Goal: Check status: Check status

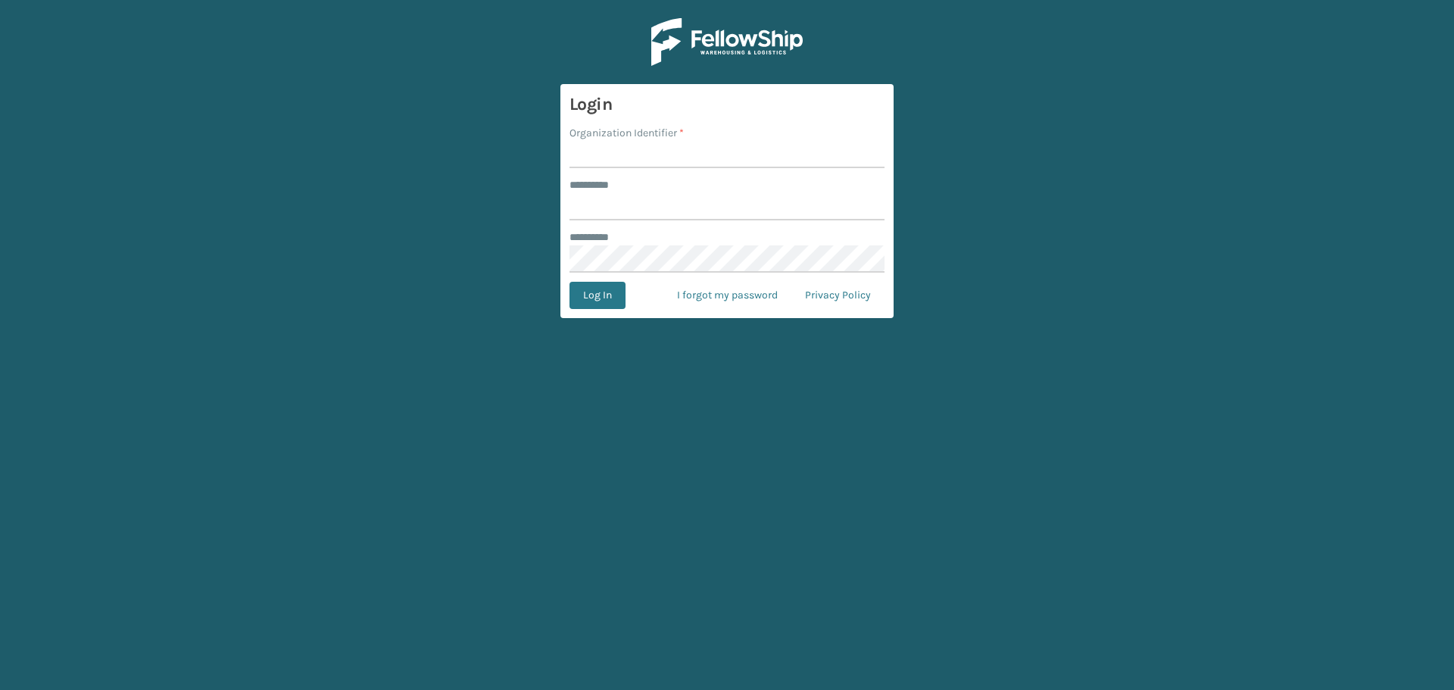
click at [649, 151] on input "Organization Identifier *" at bounding box center [726, 154] width 315 height 27
type input "SuperAdminOrganization"
click at [689, 208] on input "******** *" at bounding box center [726, 206] width 315 height 27
type input "******"
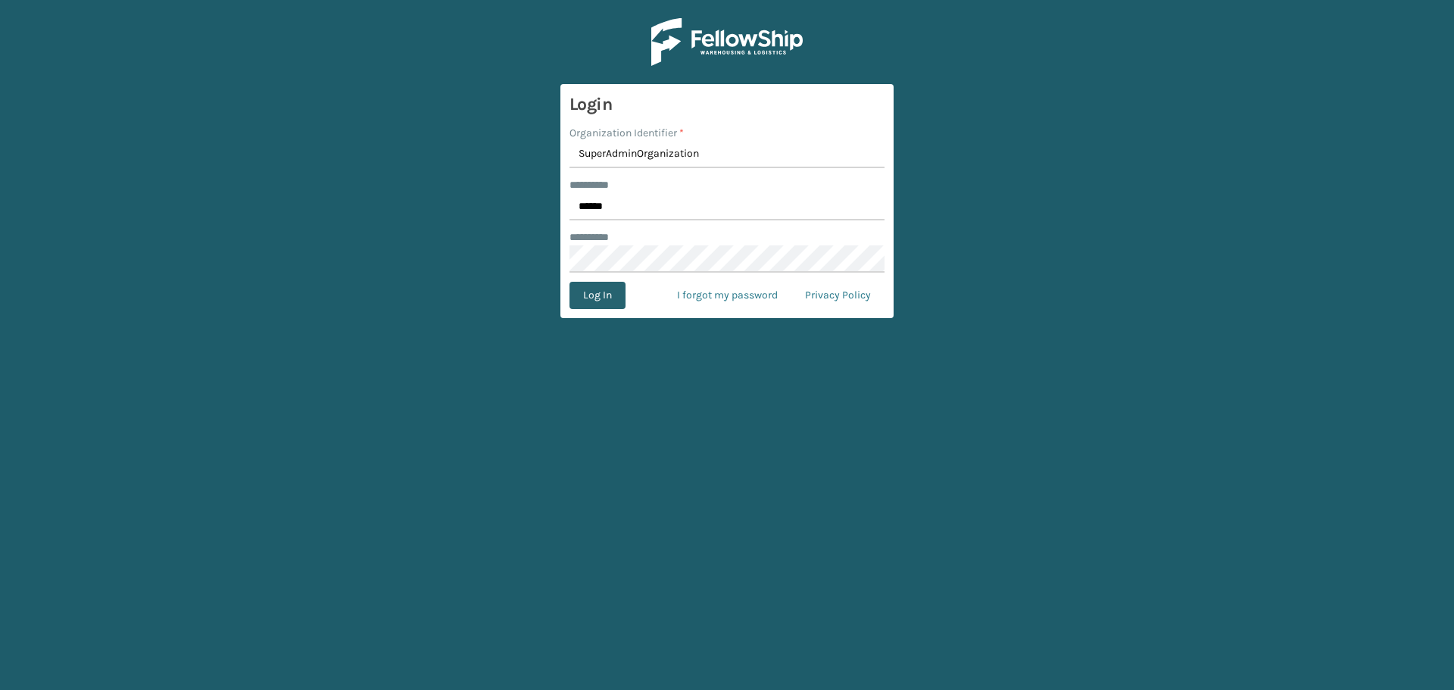
click at [605, 299] on button "Log In" at bounding box center [597, 295] width 56 height 27
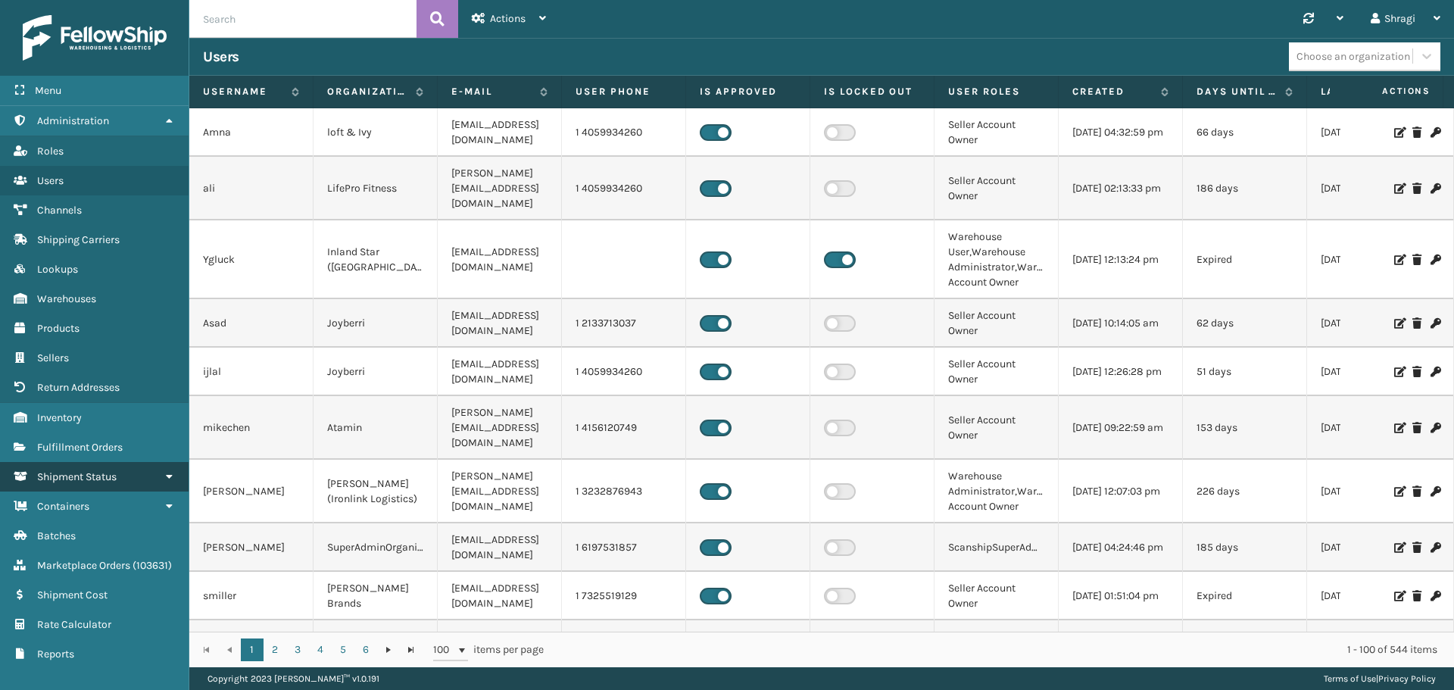
click at [115, 479] on span "Shipment Status" at bounding box center [76, 476] width 79 height 13
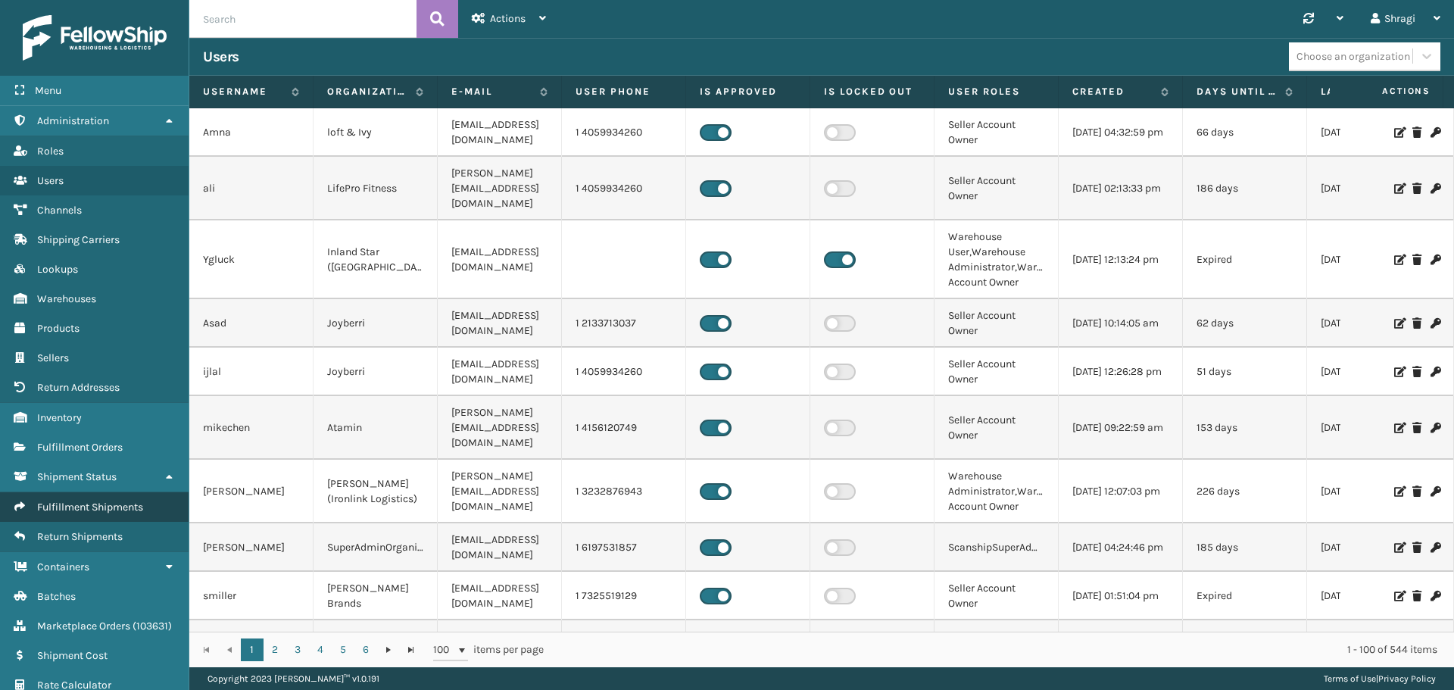
click at [92, 511] on span "Fulfillment Shipments" at bounding box center [90, 506] width 106 height 13
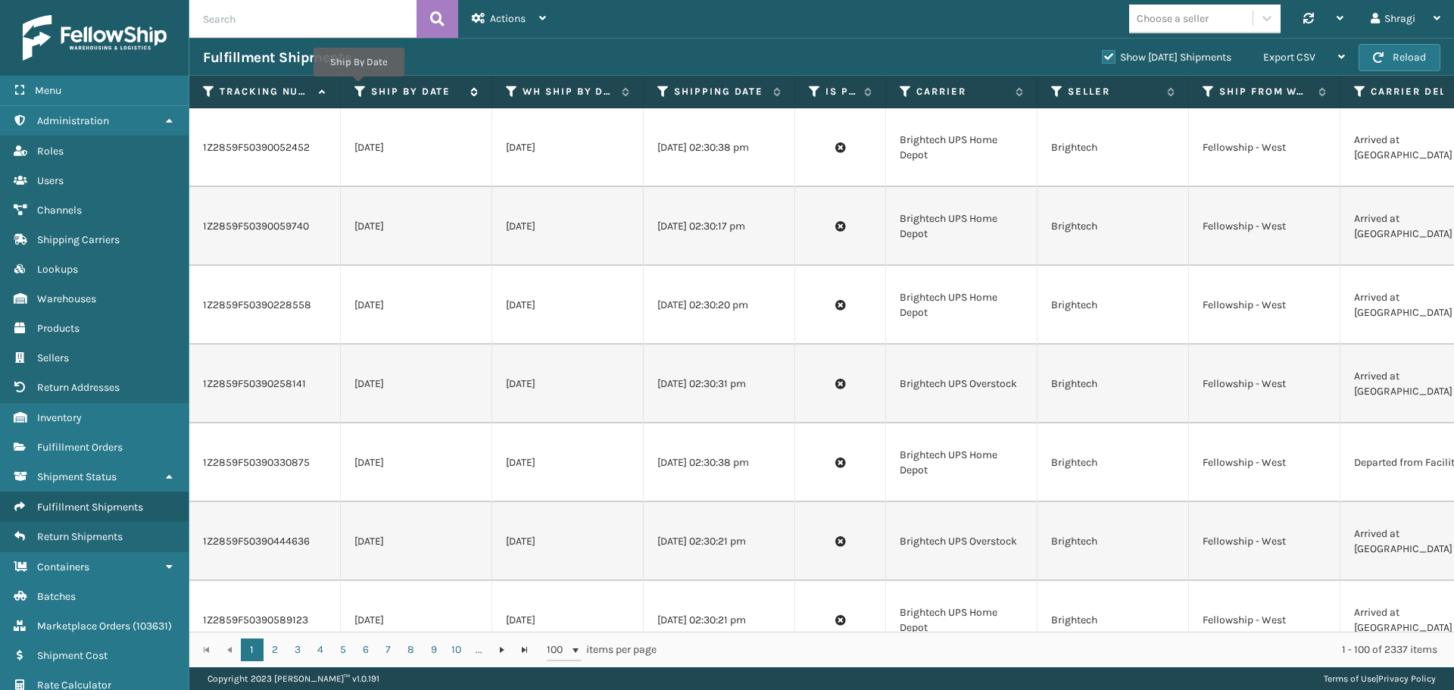
click at [358, 87] on icon at bounding box center [360, 92] width 12 height 14
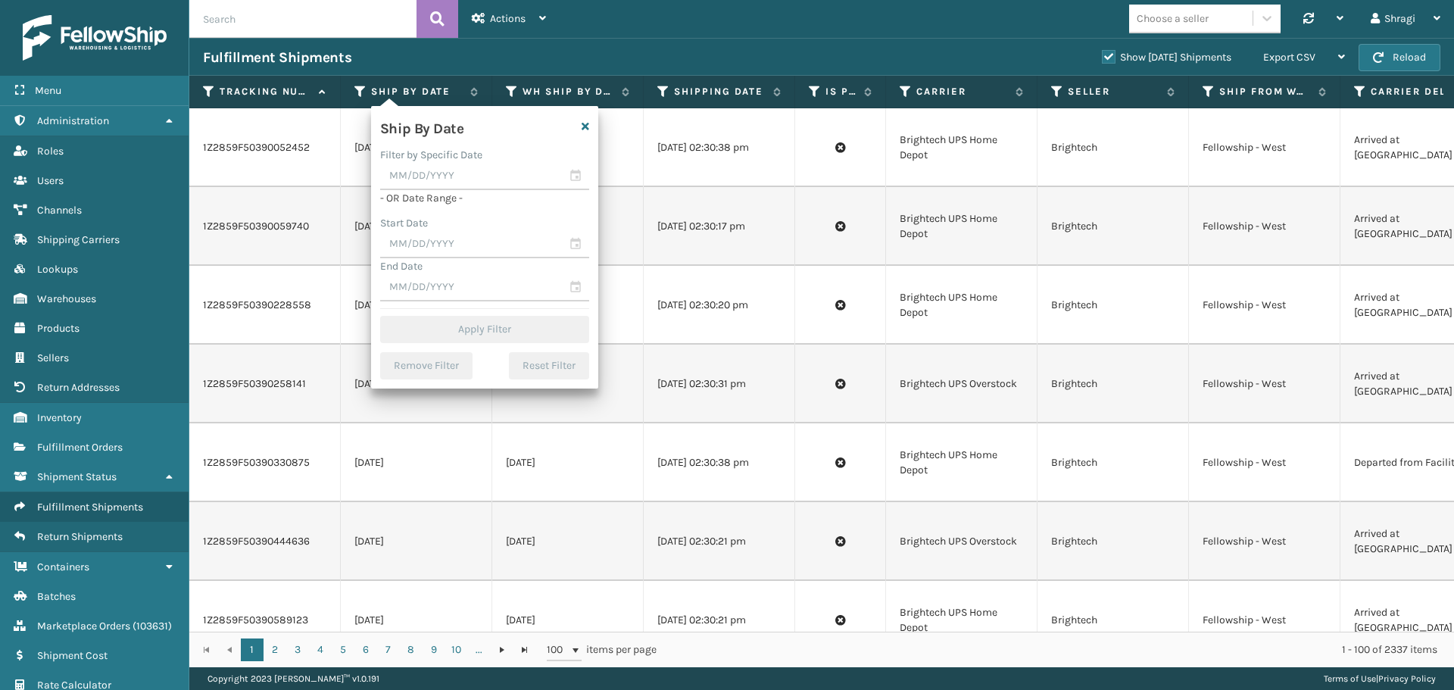
click at [653, 50] on div "Fulfillment Shipments" at bounding box center [645, 57] width 885 height 18
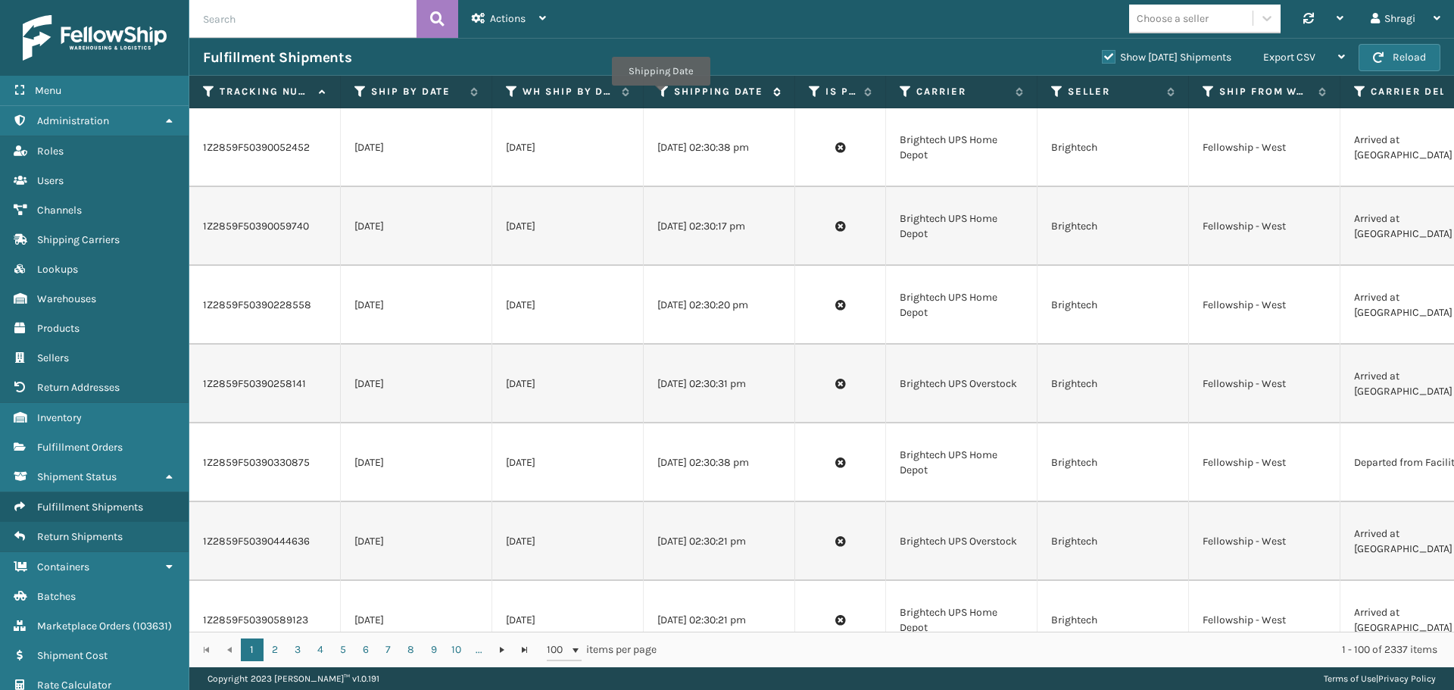
click at [663, 96] on icon at bounding box center [663, 92] width 12 height 14
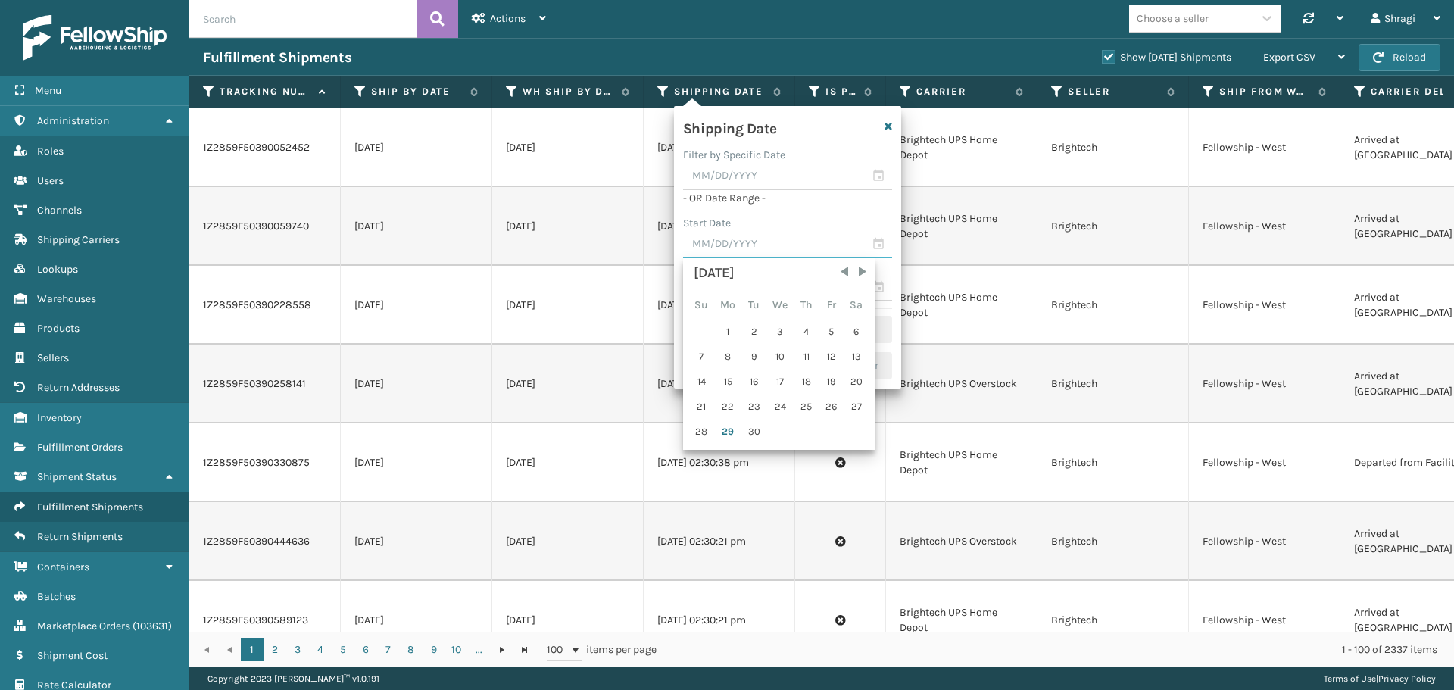
click at [747, 241] on input "text" at bounding box center [787, 244] width 209 height 27
click at [700, 432] on div "28" at bounding box center [701, 431] width 23 height 23
type input "09/28/2025"
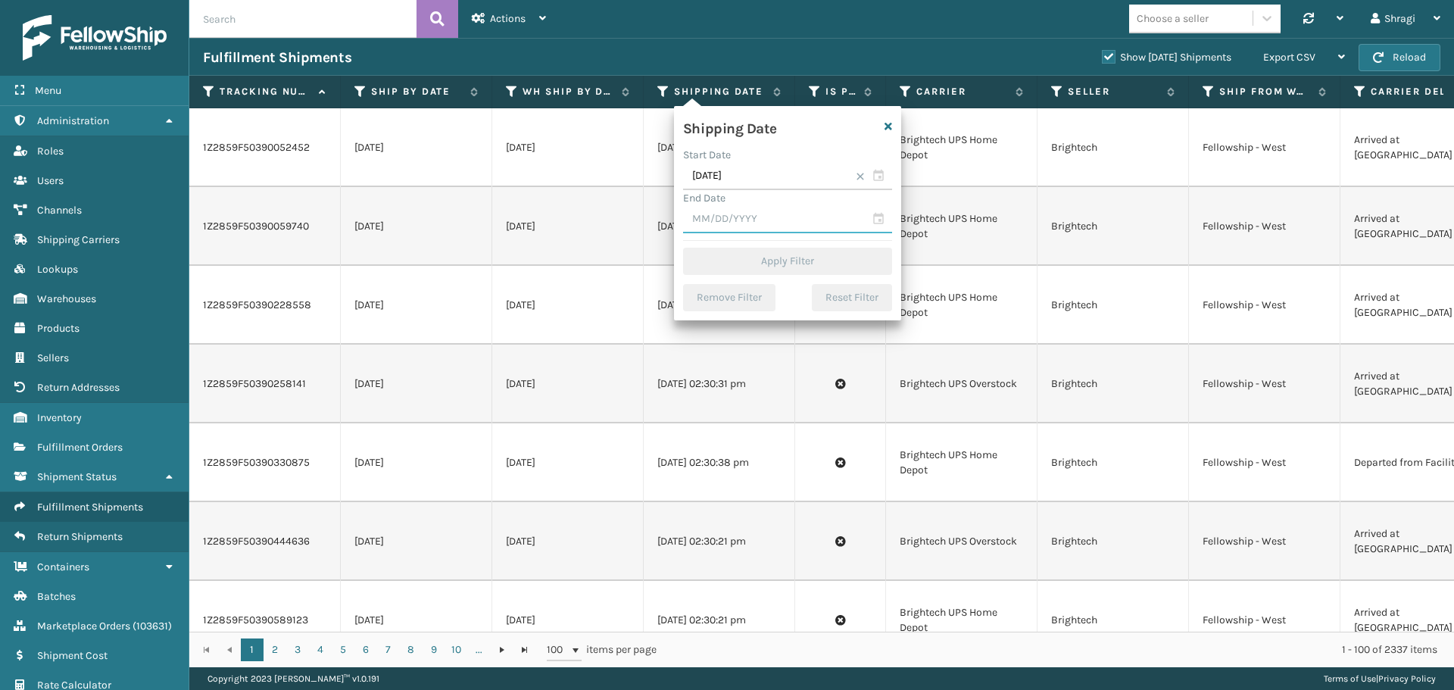
click at [731, 220] on input "text" at bounding box center [787, 219] width 209 height 27
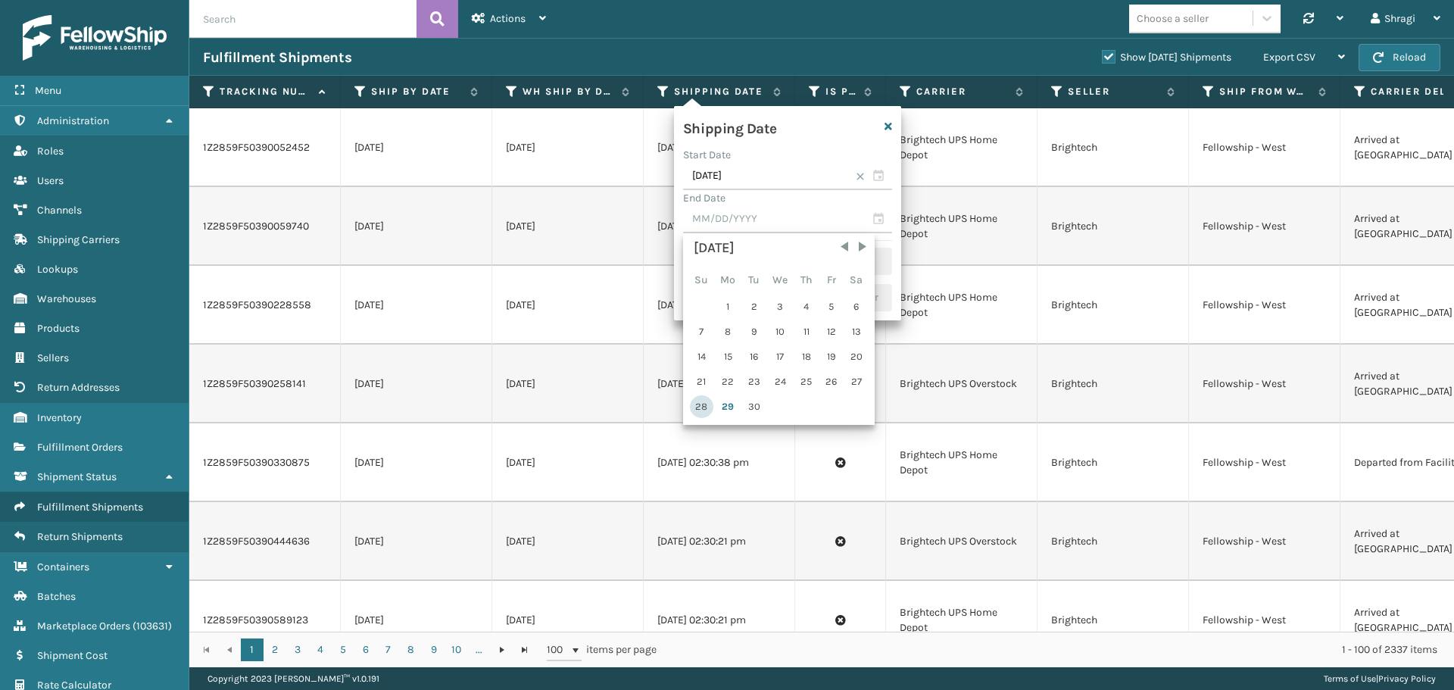
click at [704, 404] on div "28" at bounding box center [701, 406] width 23 height 23
type input "09/28/2025"
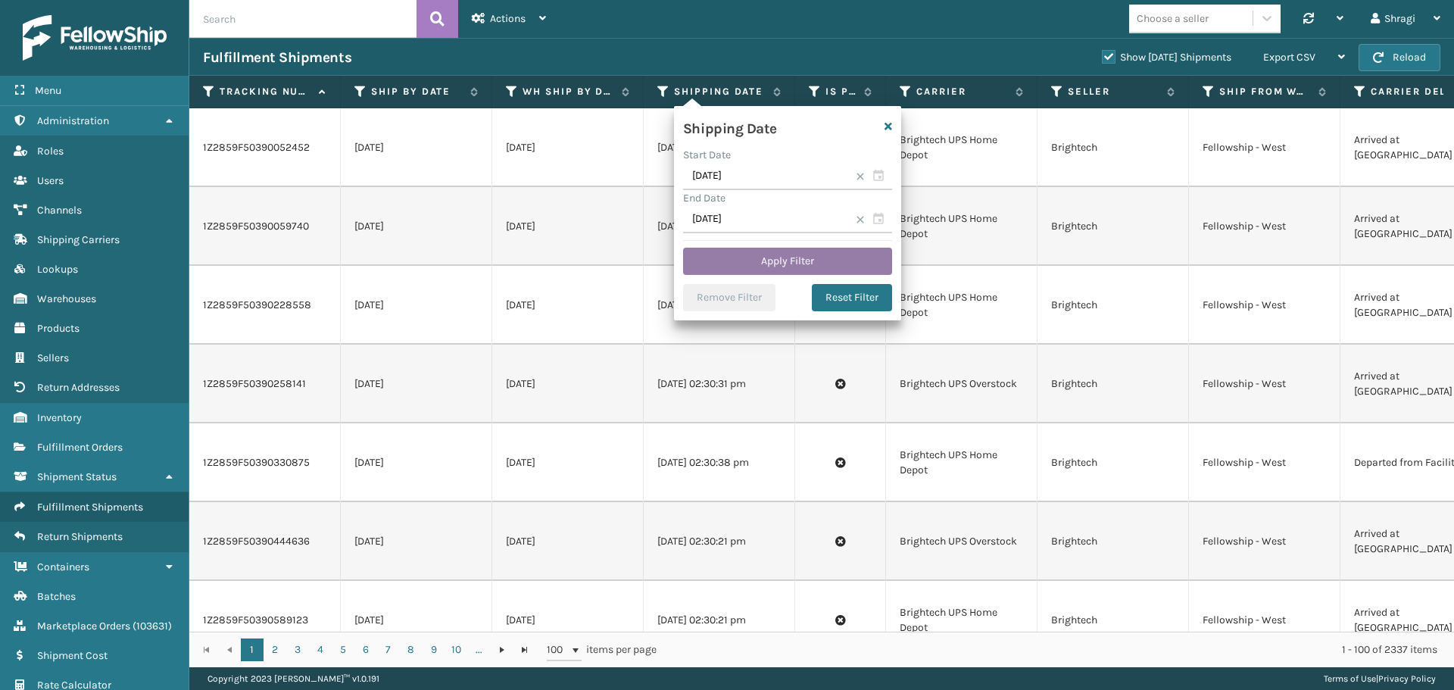
click at [770, 260] on button "Apply Filter" at bounding box center [787, 261] width 209 height 27
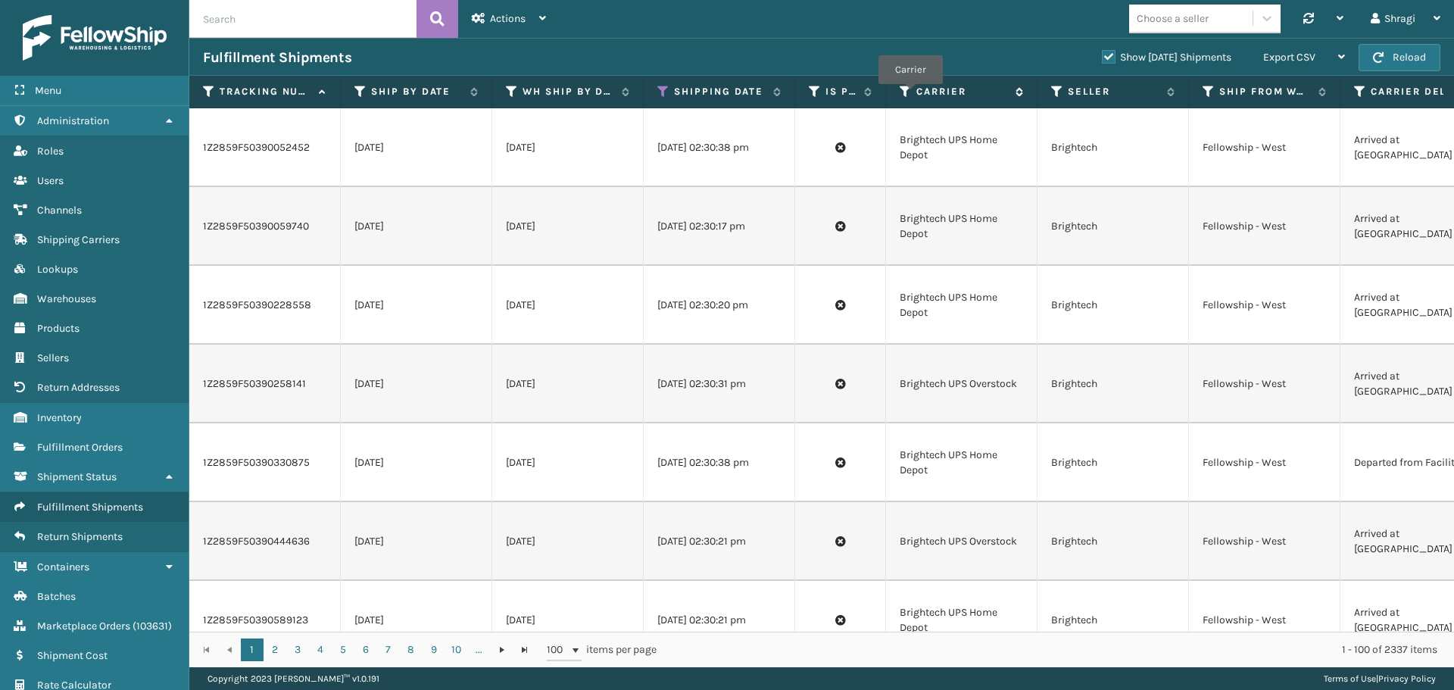
click at [910, 95] on icon at bounding box center [905, 92] width 12 height 14
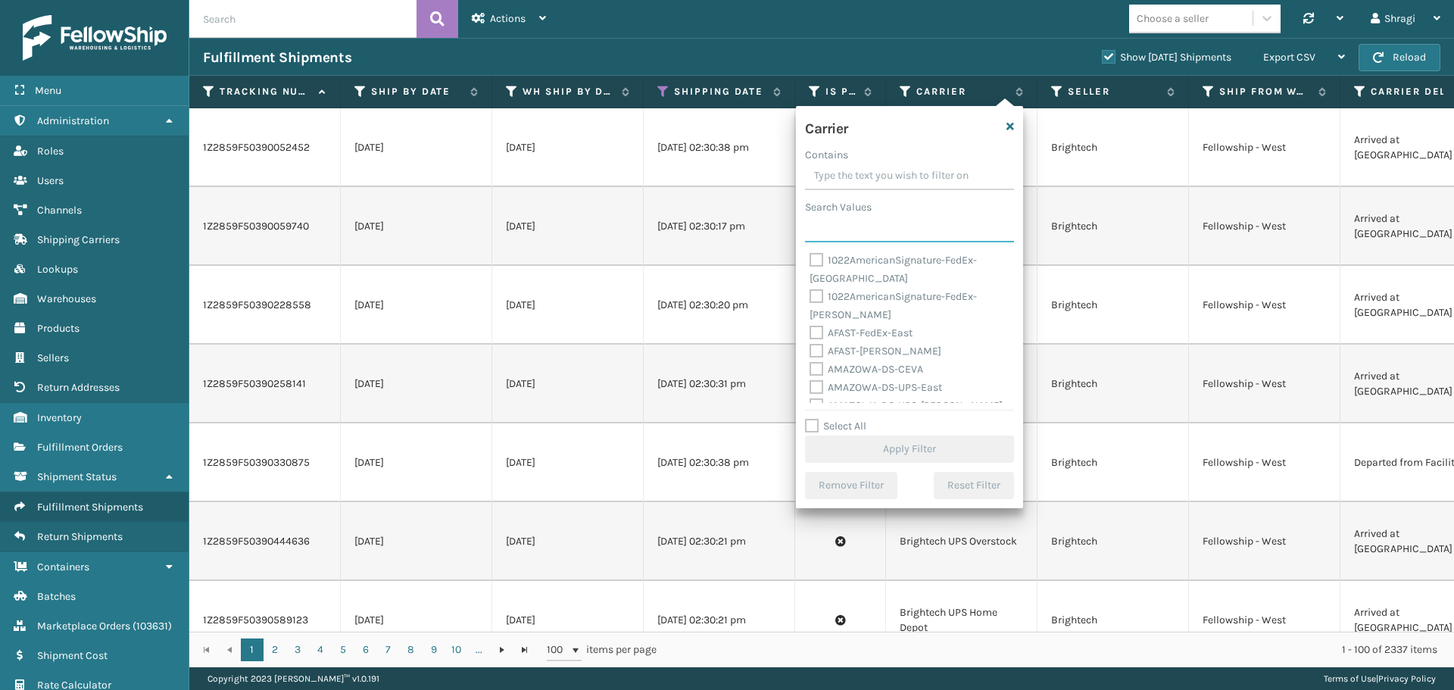
click at [858, 232] on input "Search Values" at bounding box center [909, 228] width 209 height 27
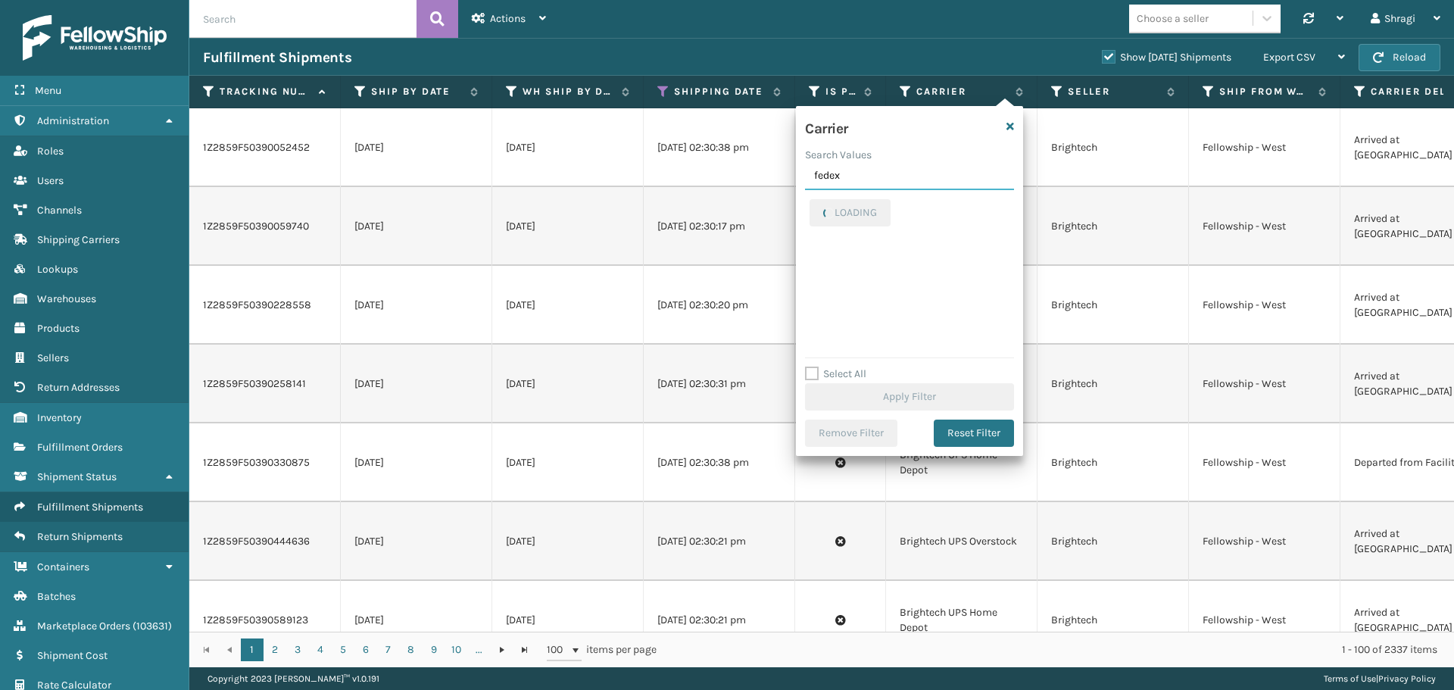
type input "fedex"
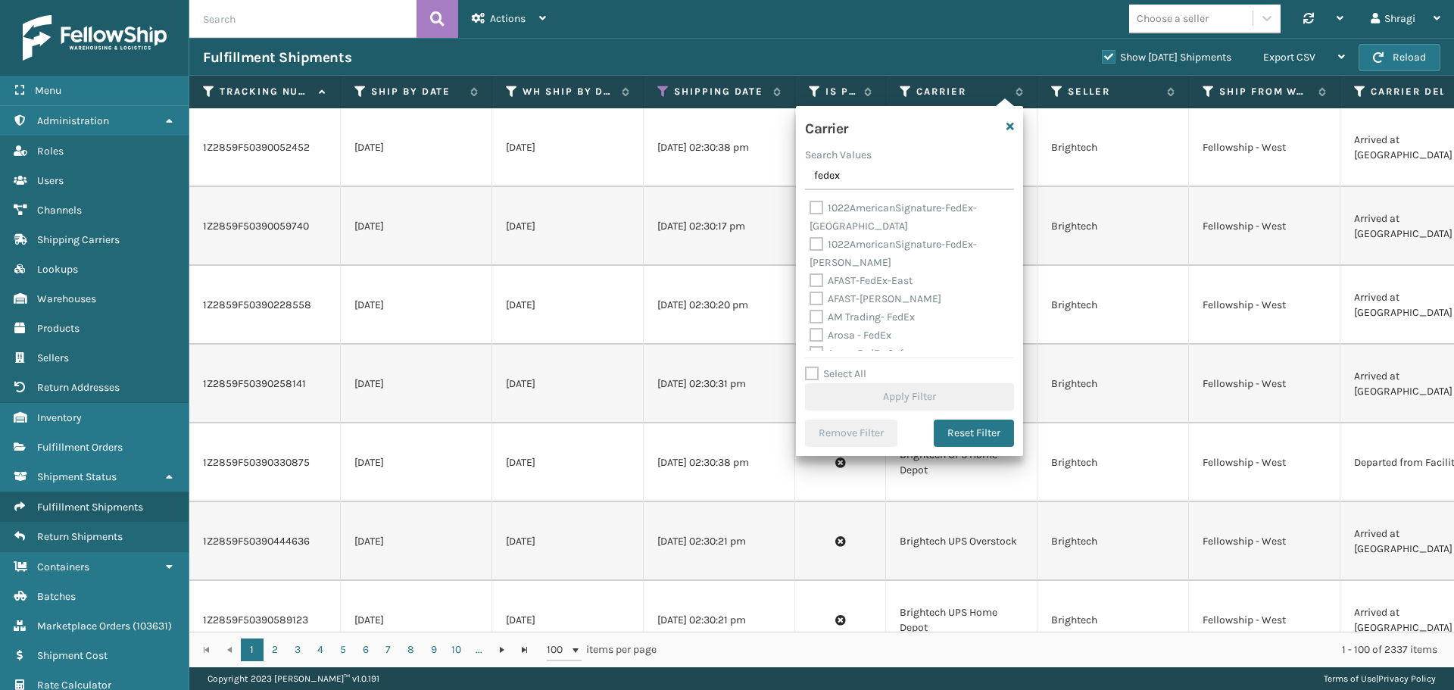
click at [817, 369] on label "Select All" at bounding box center [835, 373] width 61 height 13
click at [817, 366] on input "Select All" at bounding box center [918, 366] width 227 height 2
checkbox input "true"
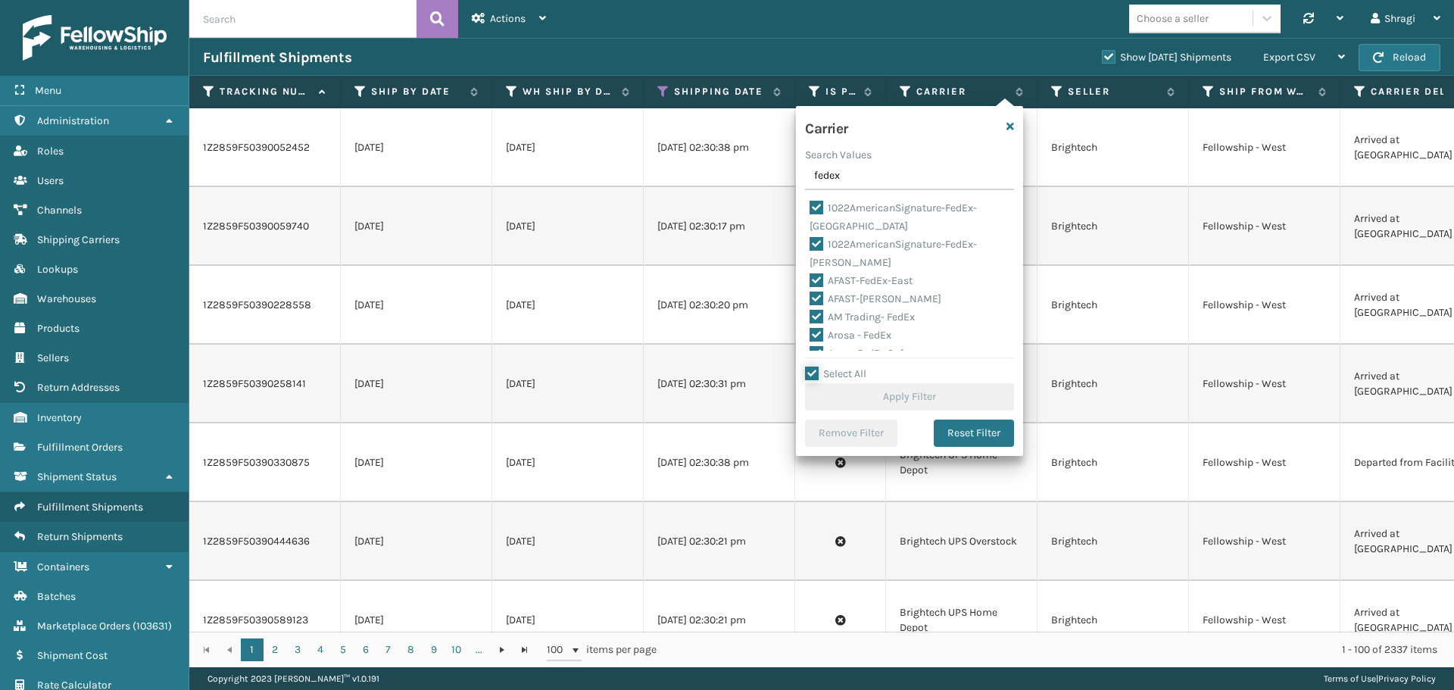
checkbox input "true"
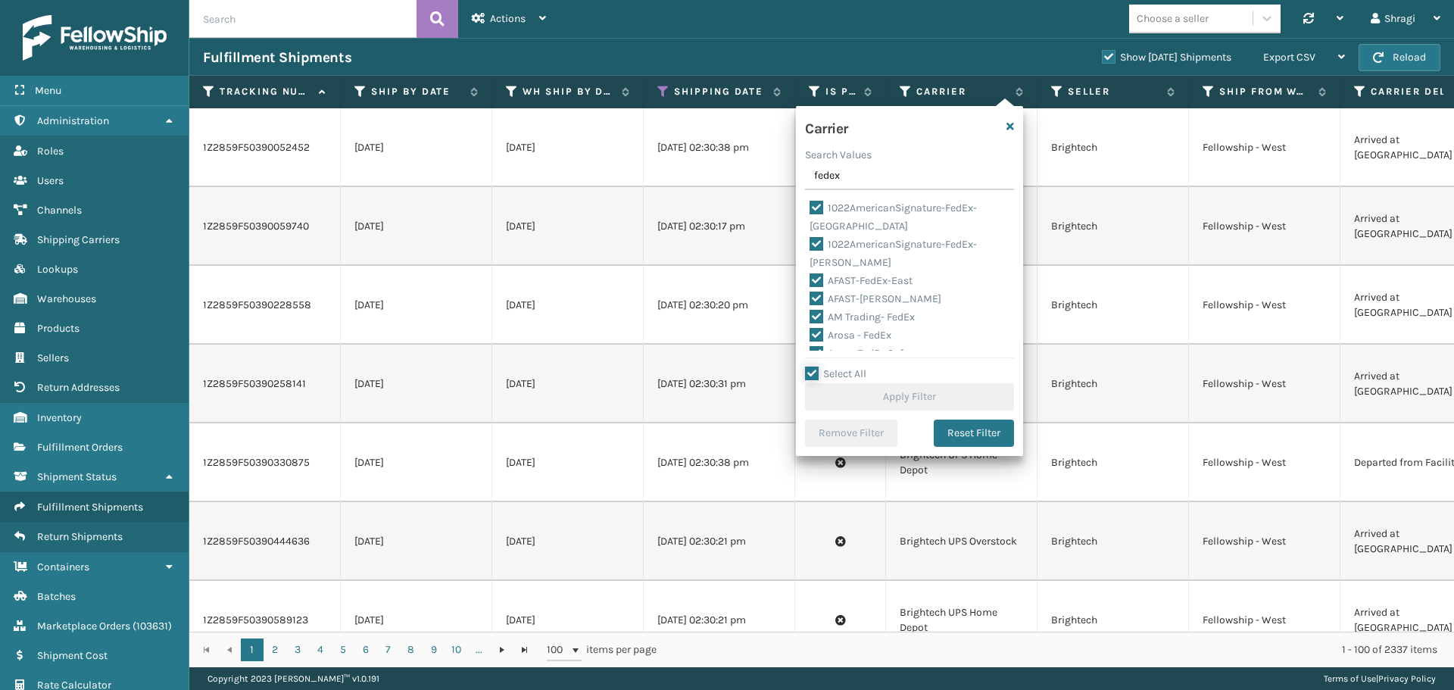
checkbox input "true"
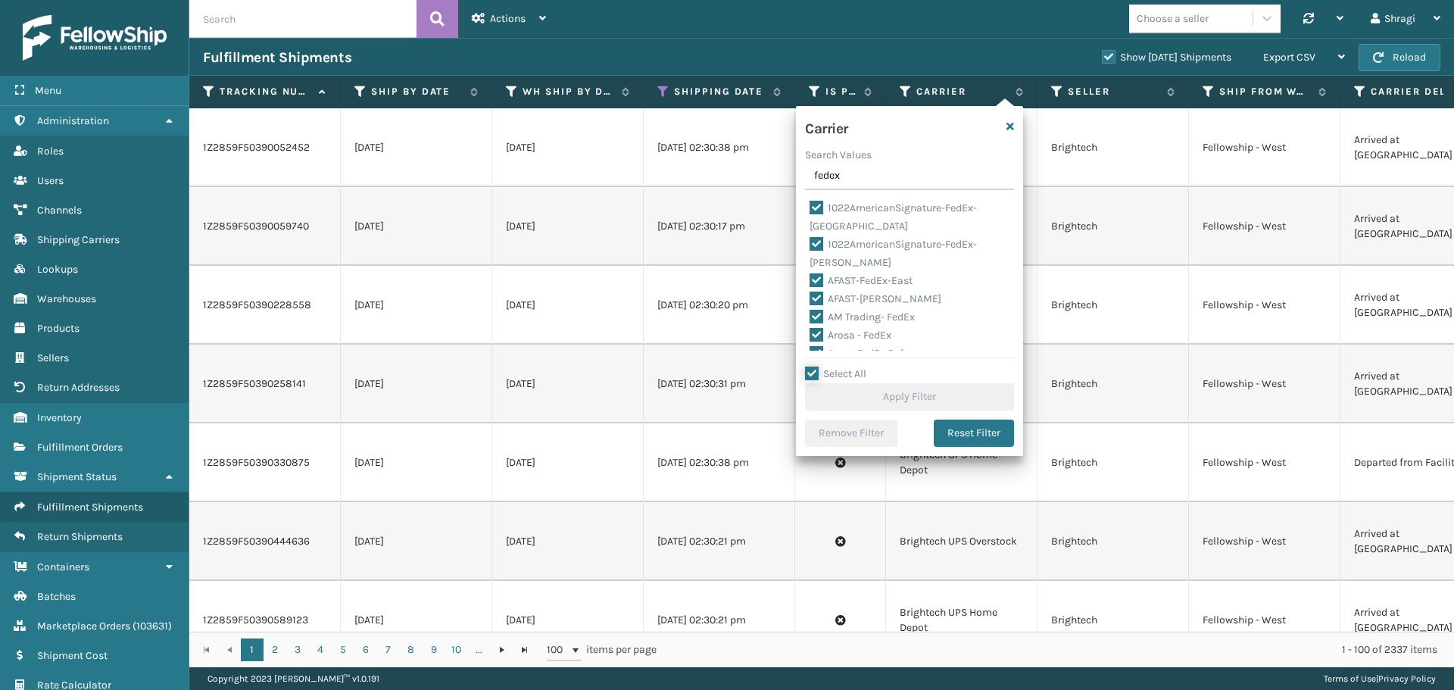
checkbox input "true"
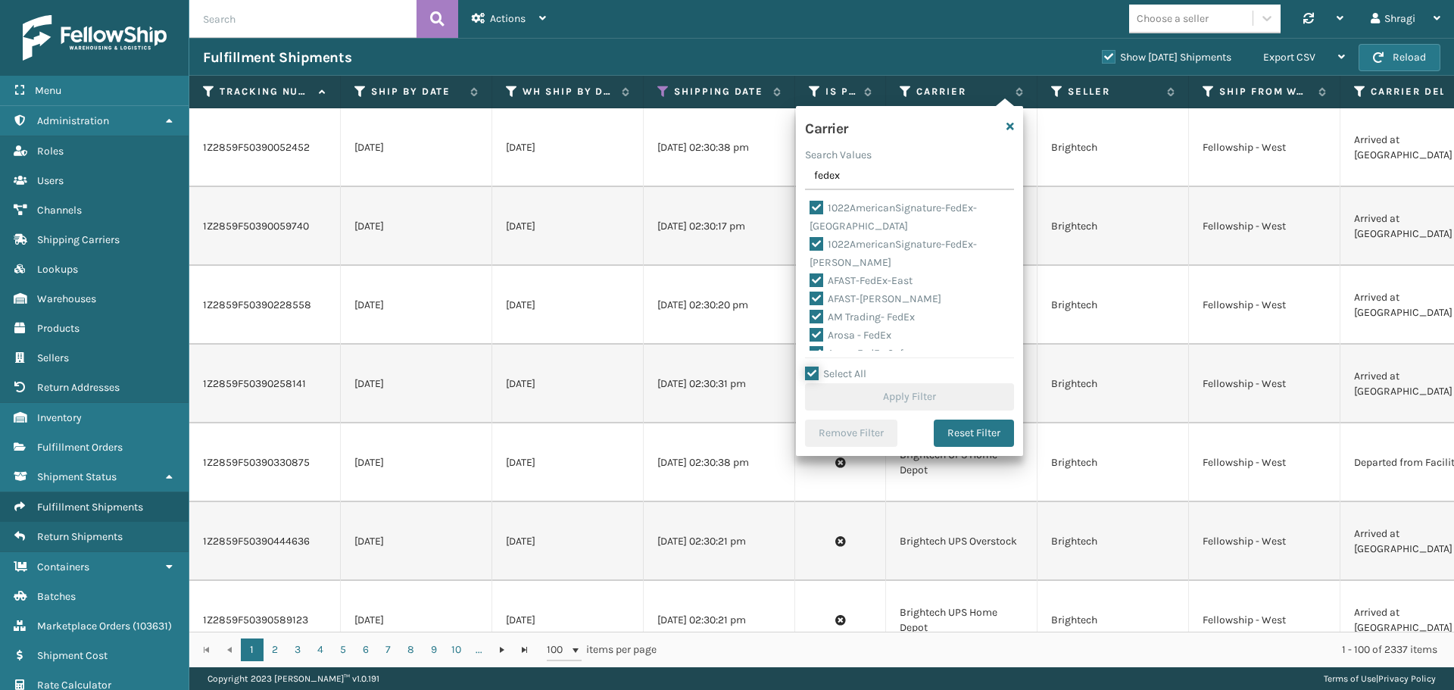
checkbox input "true"
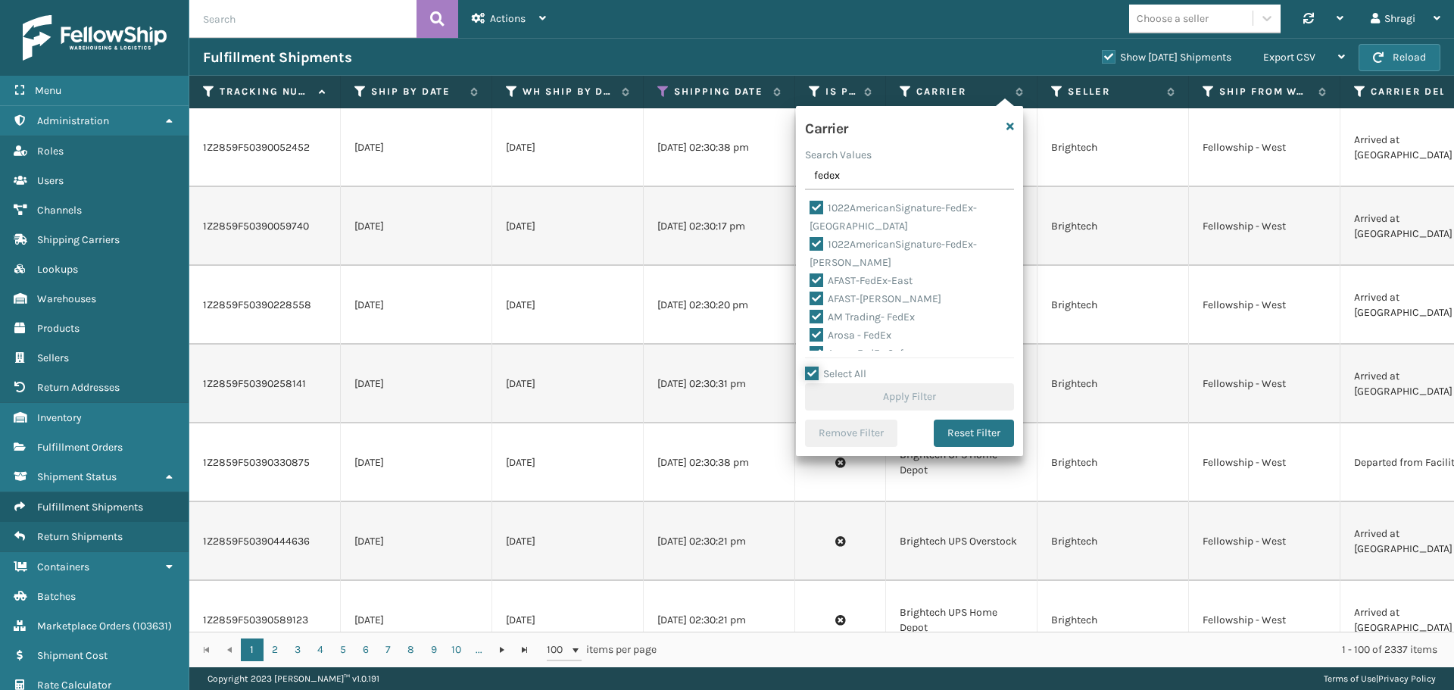
checkbox input "true"
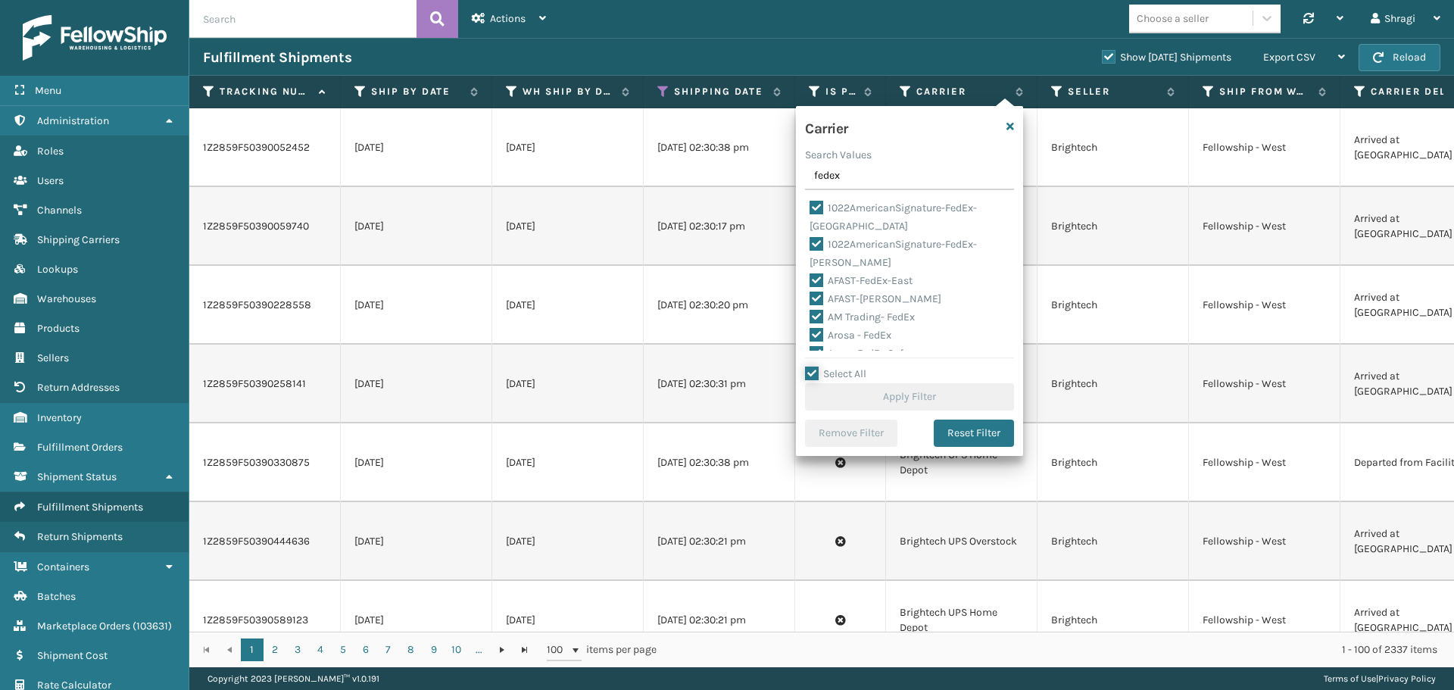
checkbox input "true"
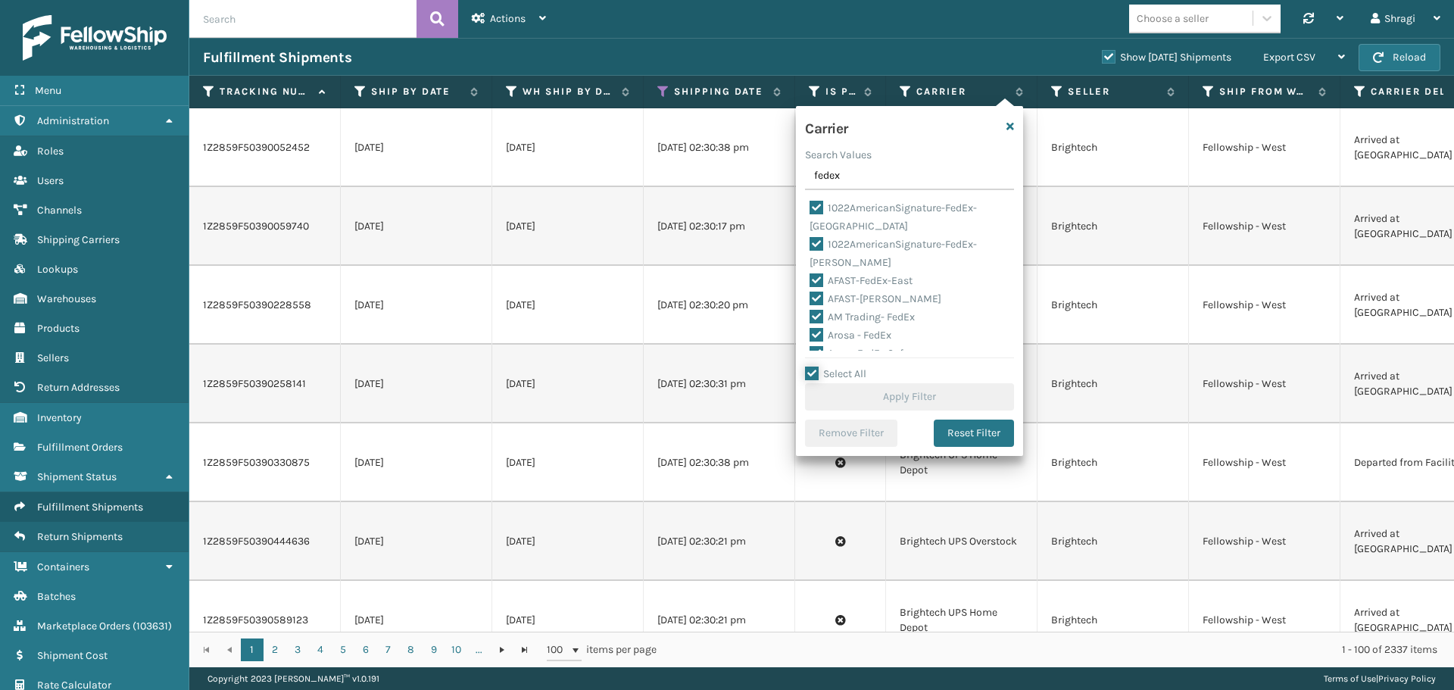
checkbox input "true"
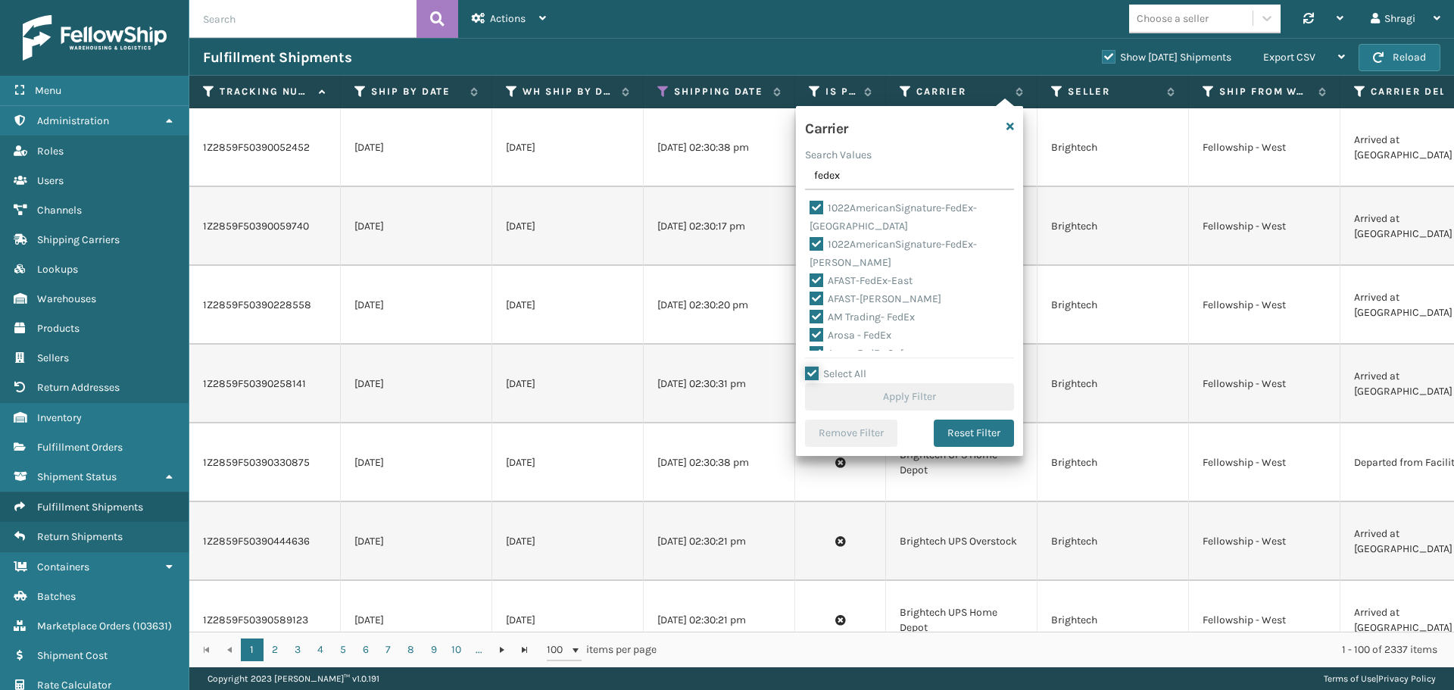
checkbox input "true"
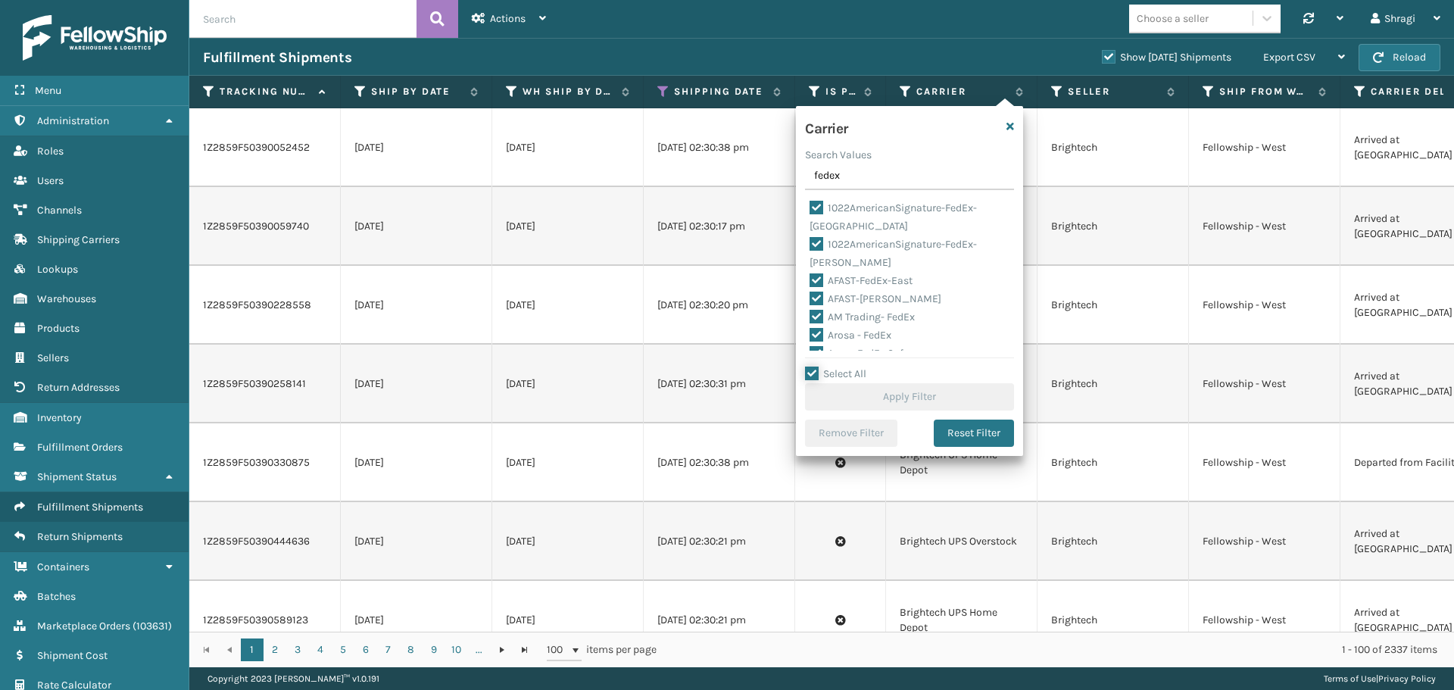
checkbox input "true"
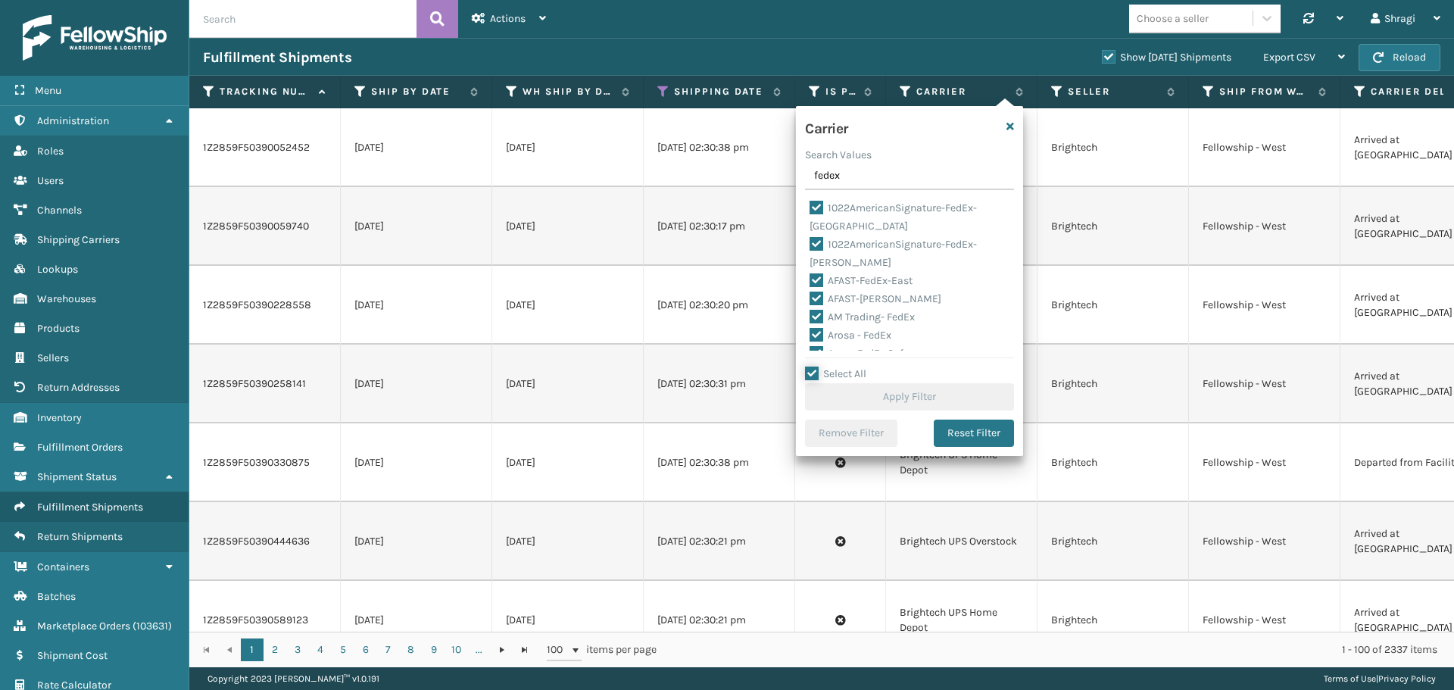
checkbox input "true"
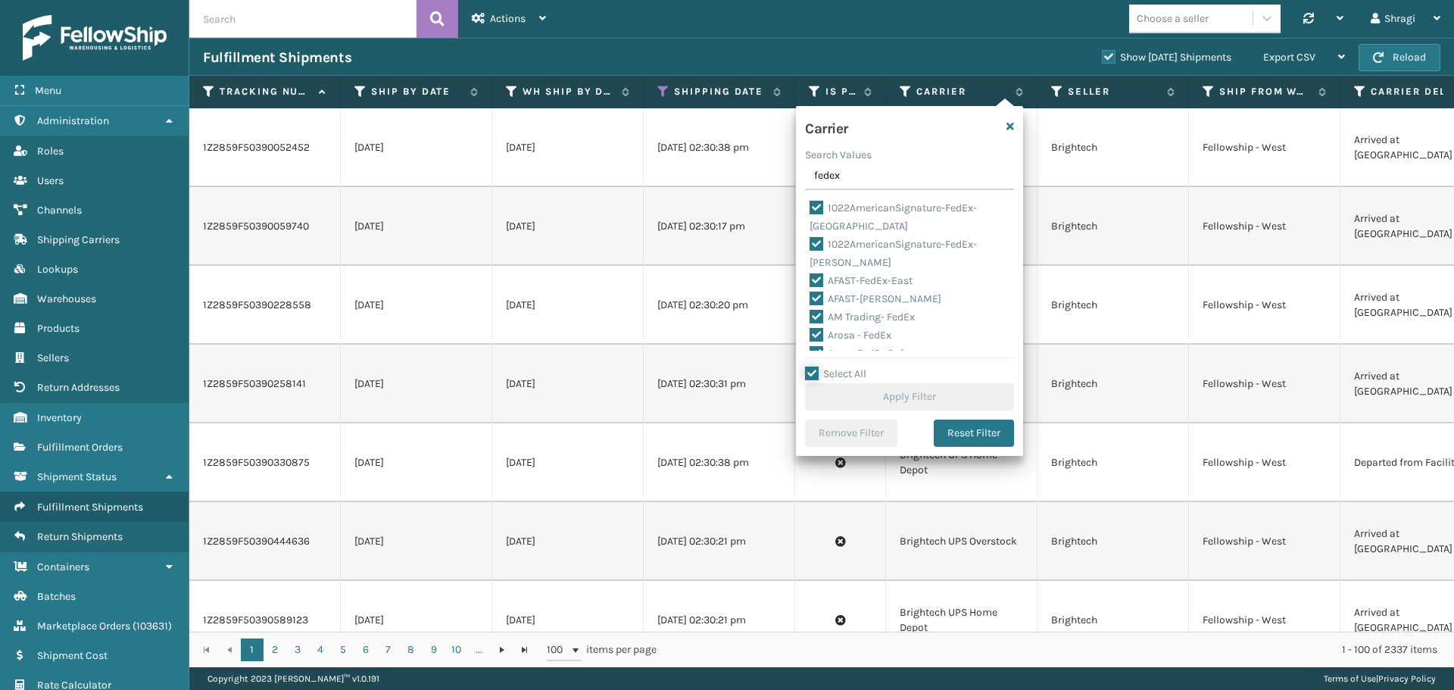
checkbox input "true"
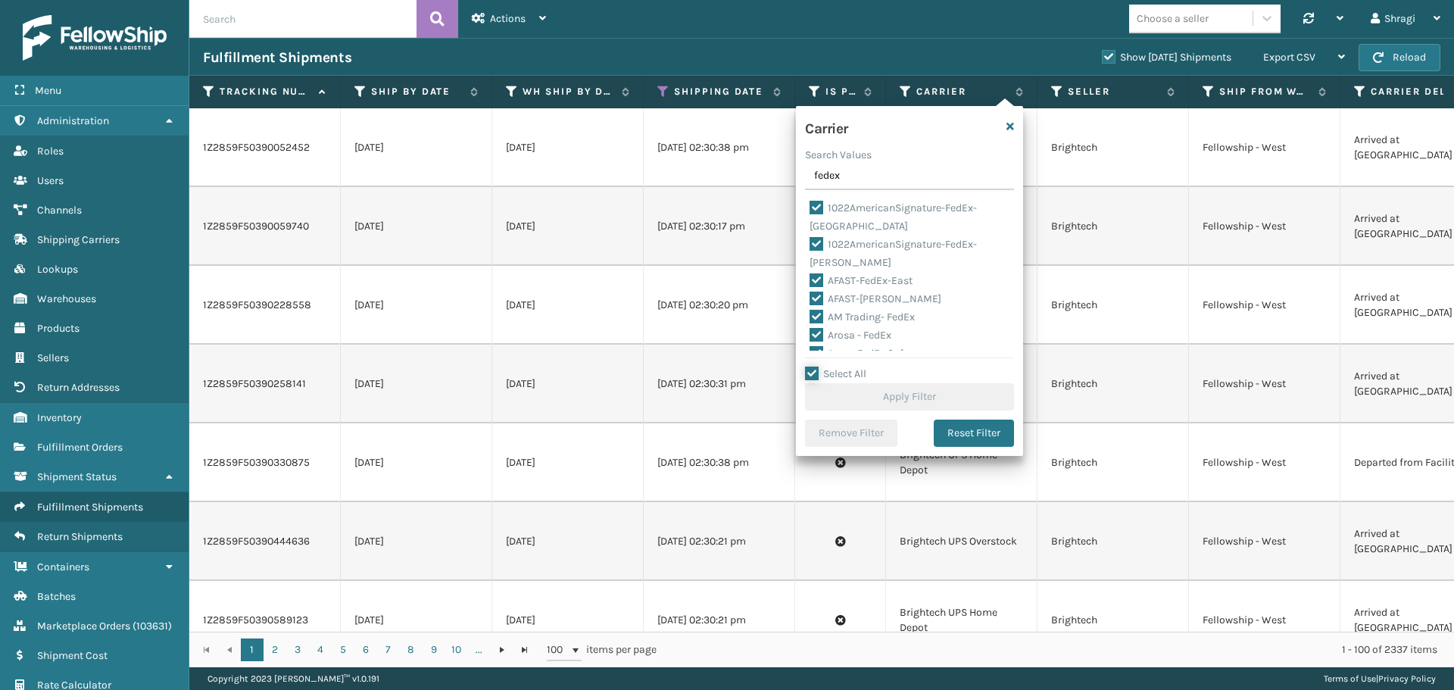
checkbox input "true"
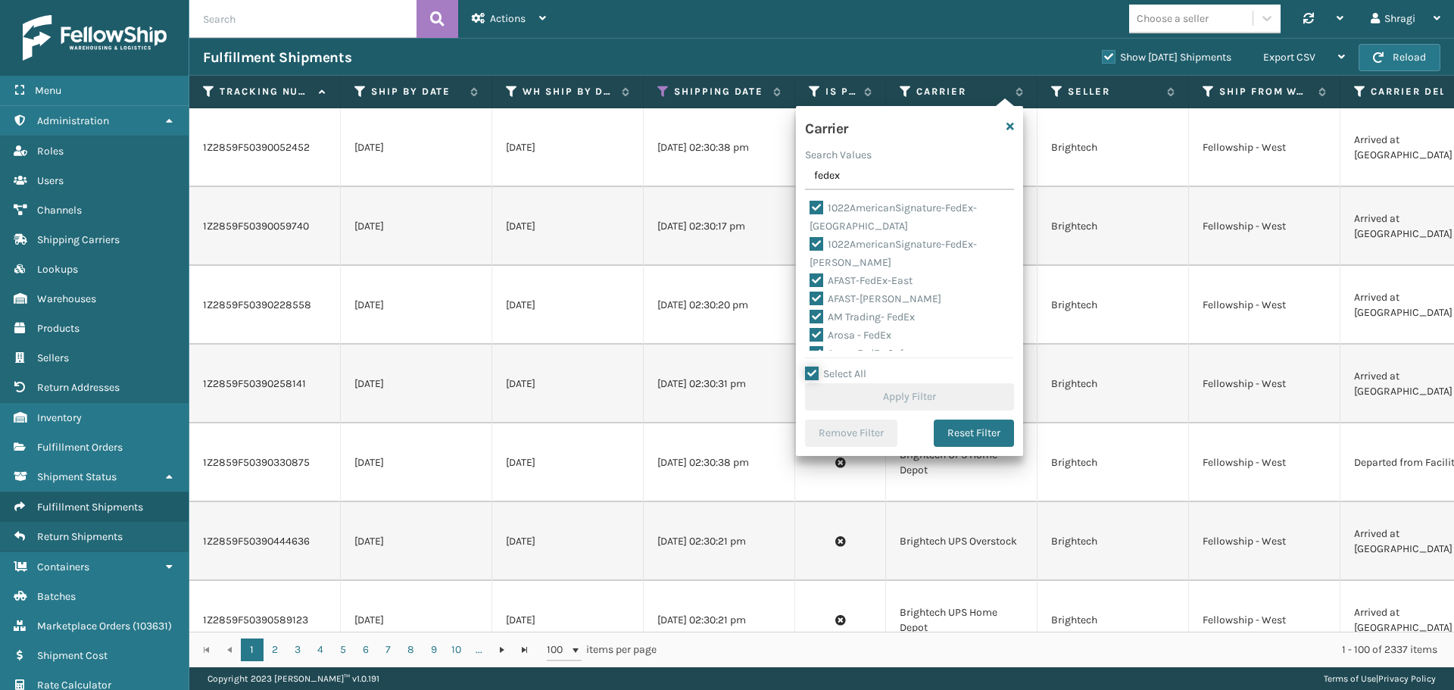
checkbox input "true"
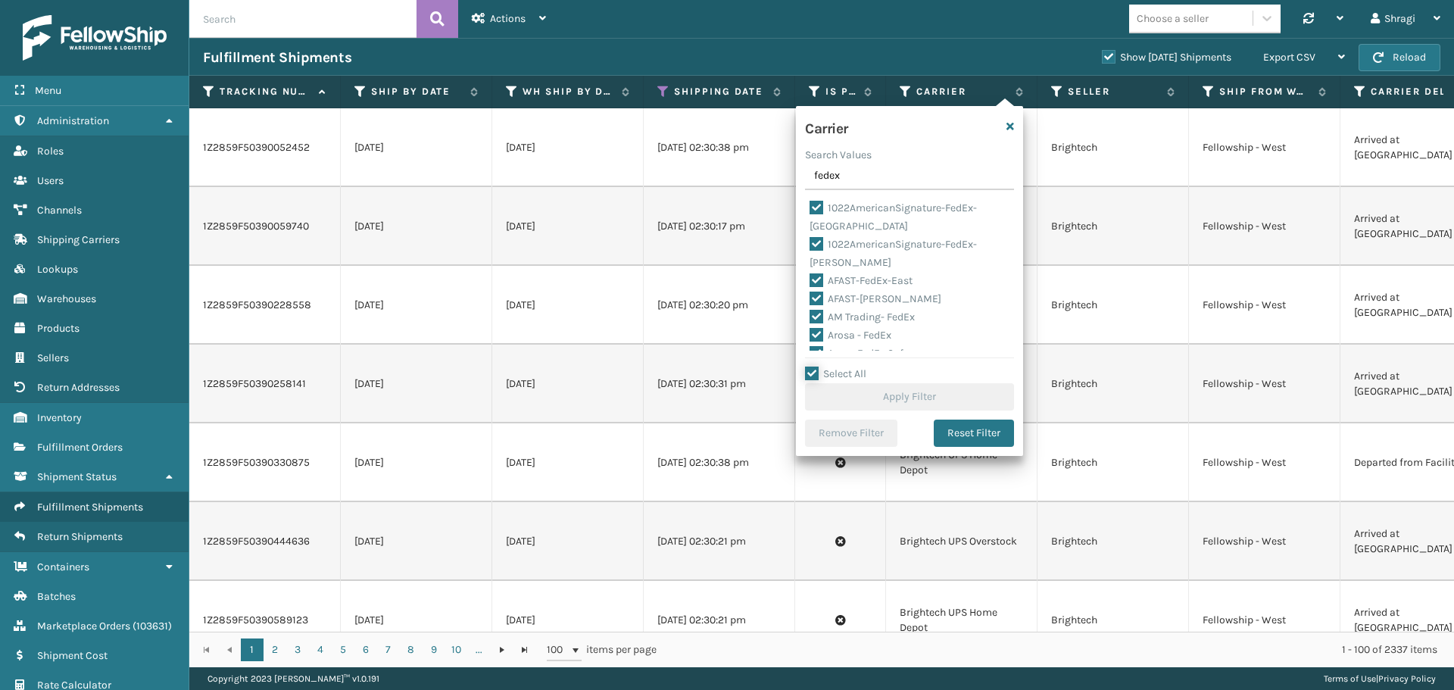
checkbox input "true"
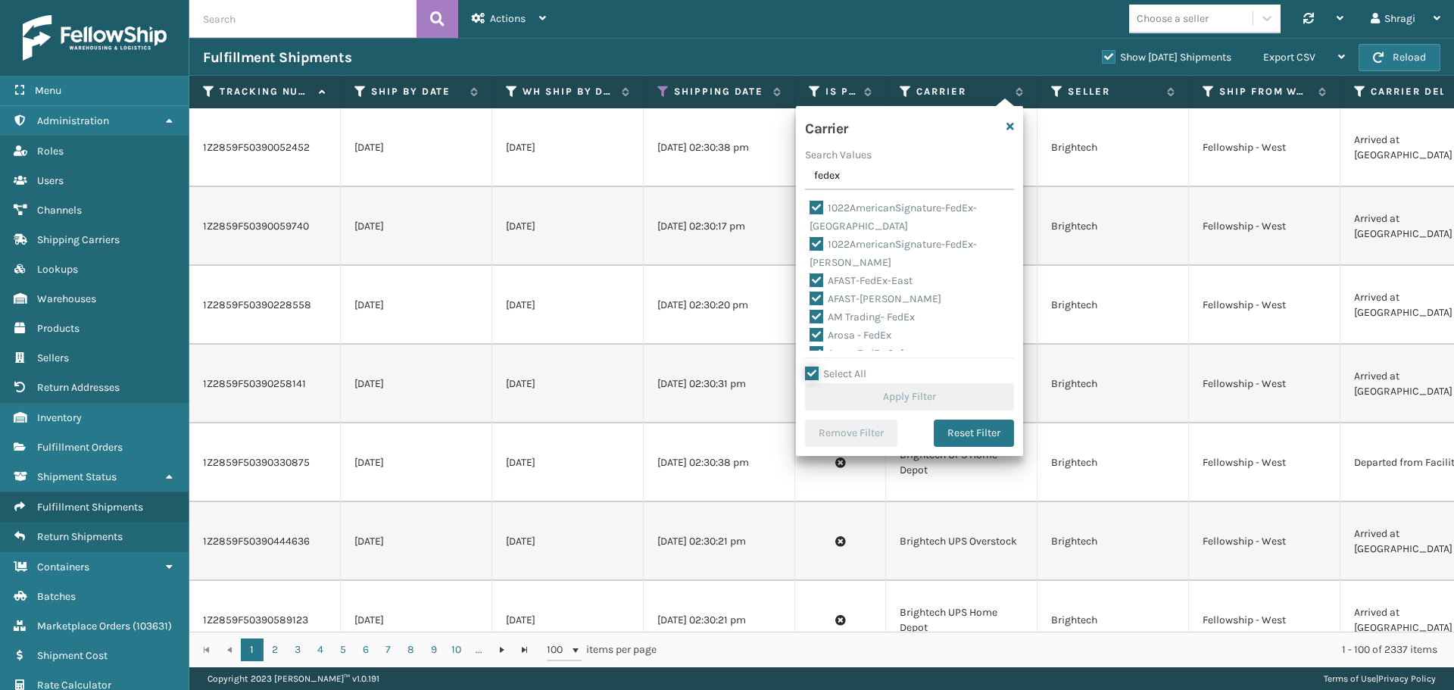
checkbox input "true"
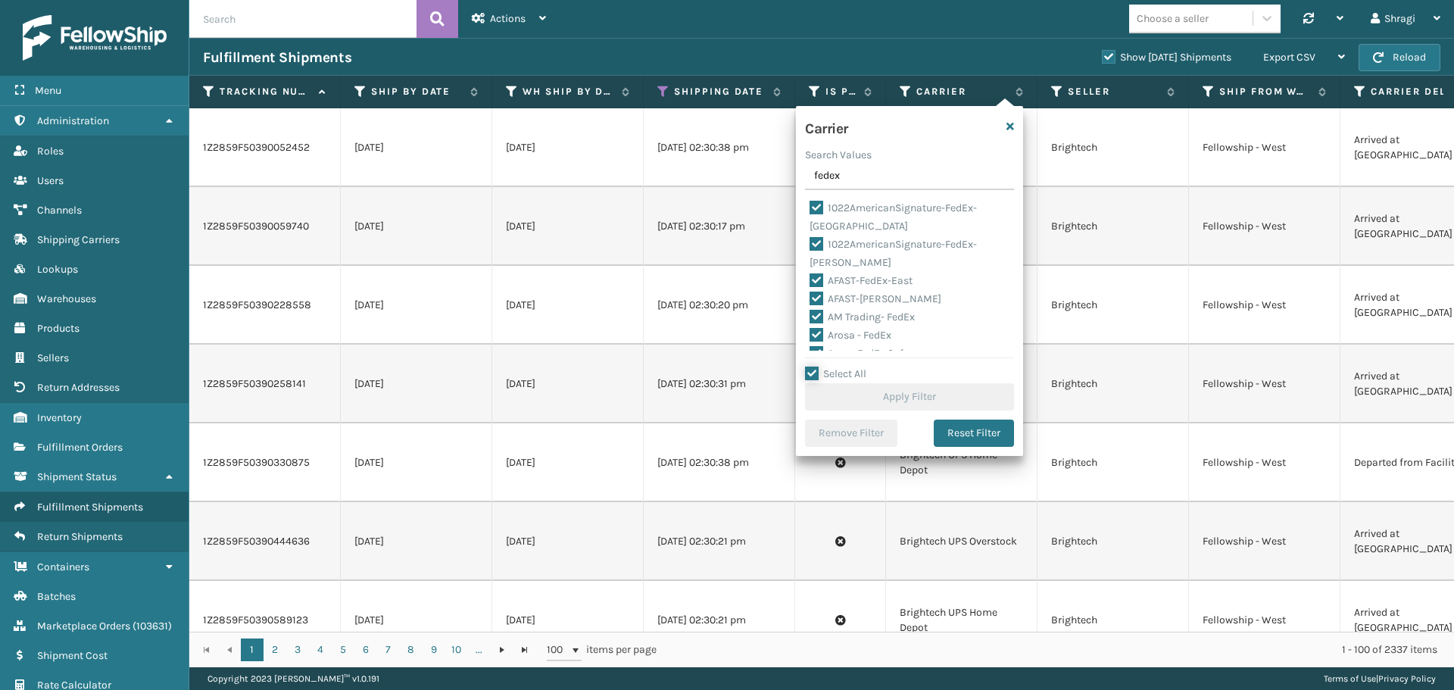
checkbox input "true"
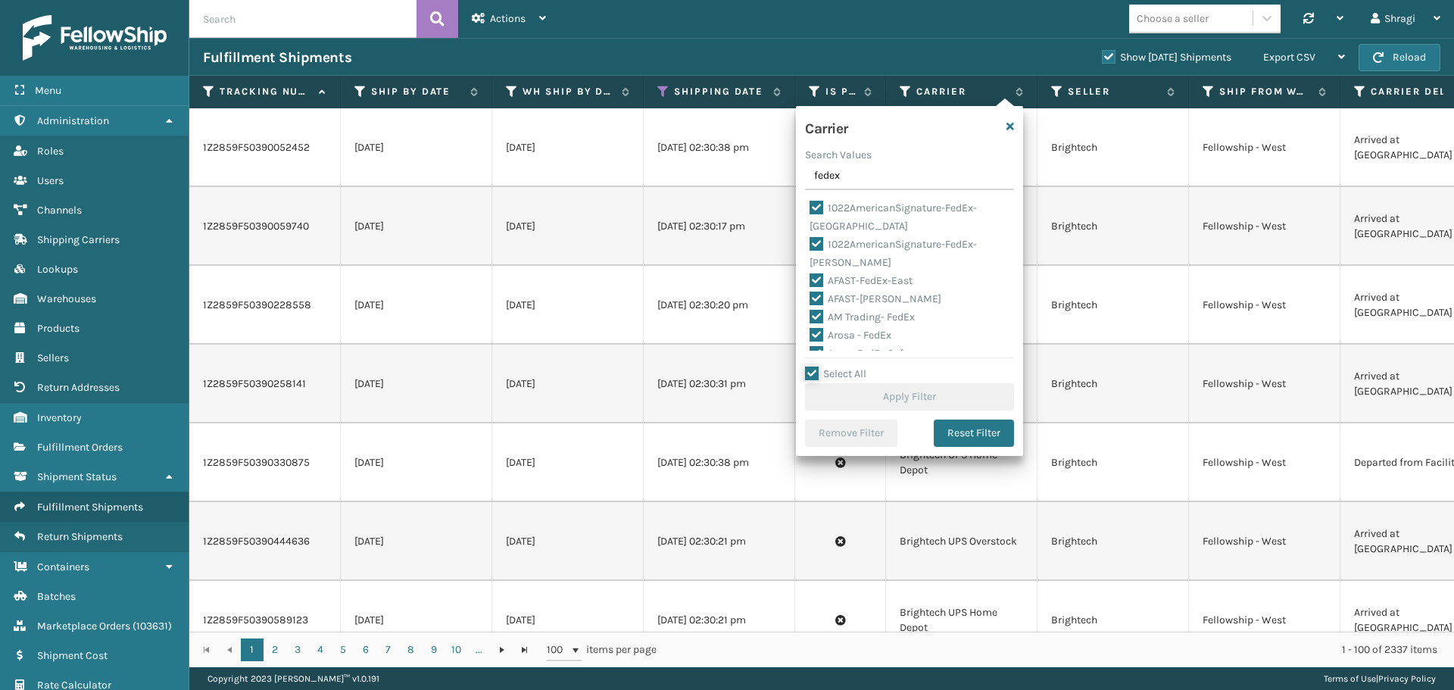
checkbox input "true"
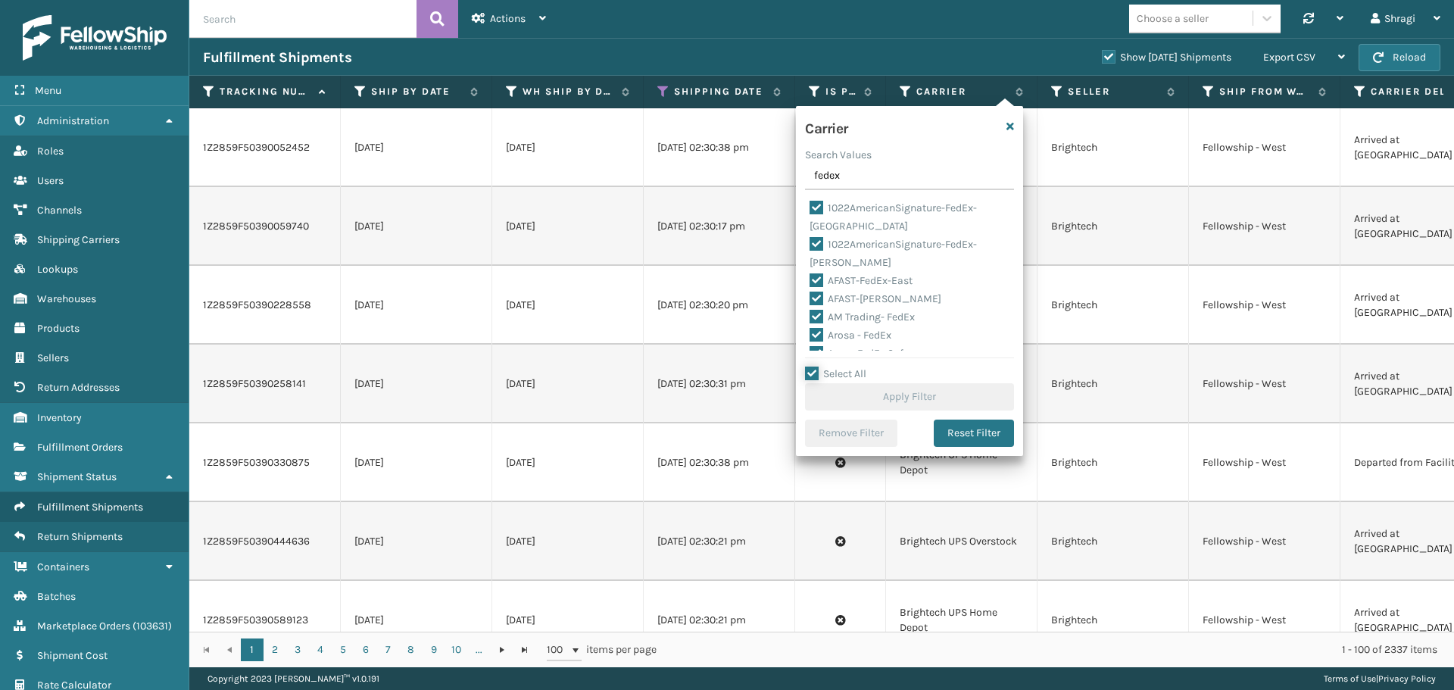
checkbox input "true"
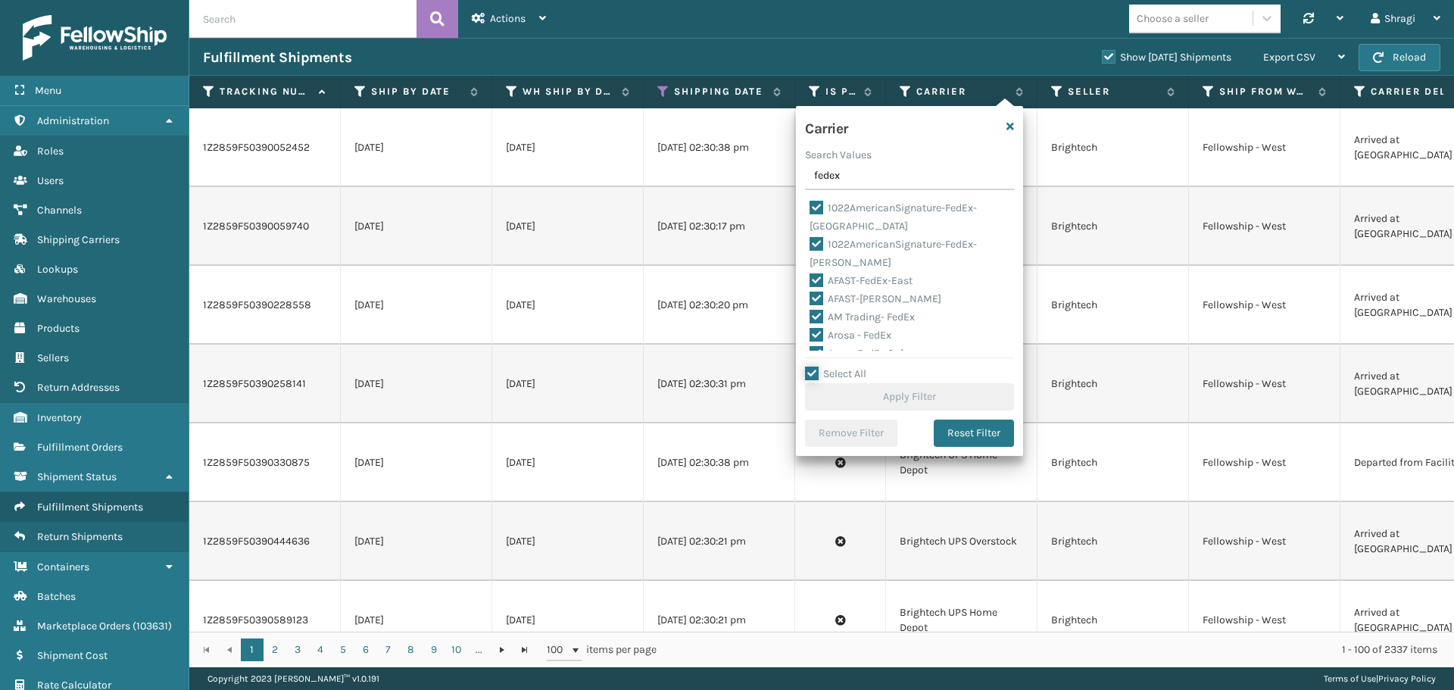
checkbox input "true"
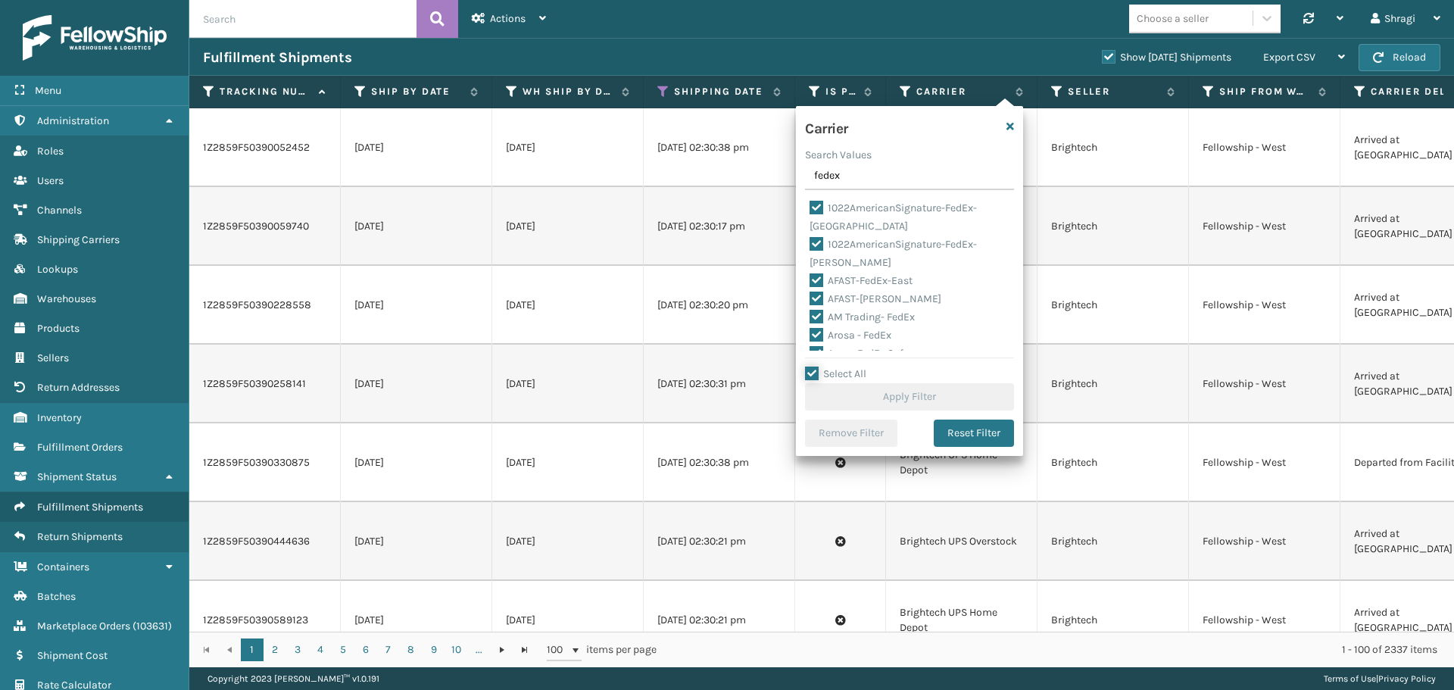
checkbox input "true"
click at [850, 397] on button "Apply Filter" at bounding box center [909, 396] width 209 height 27
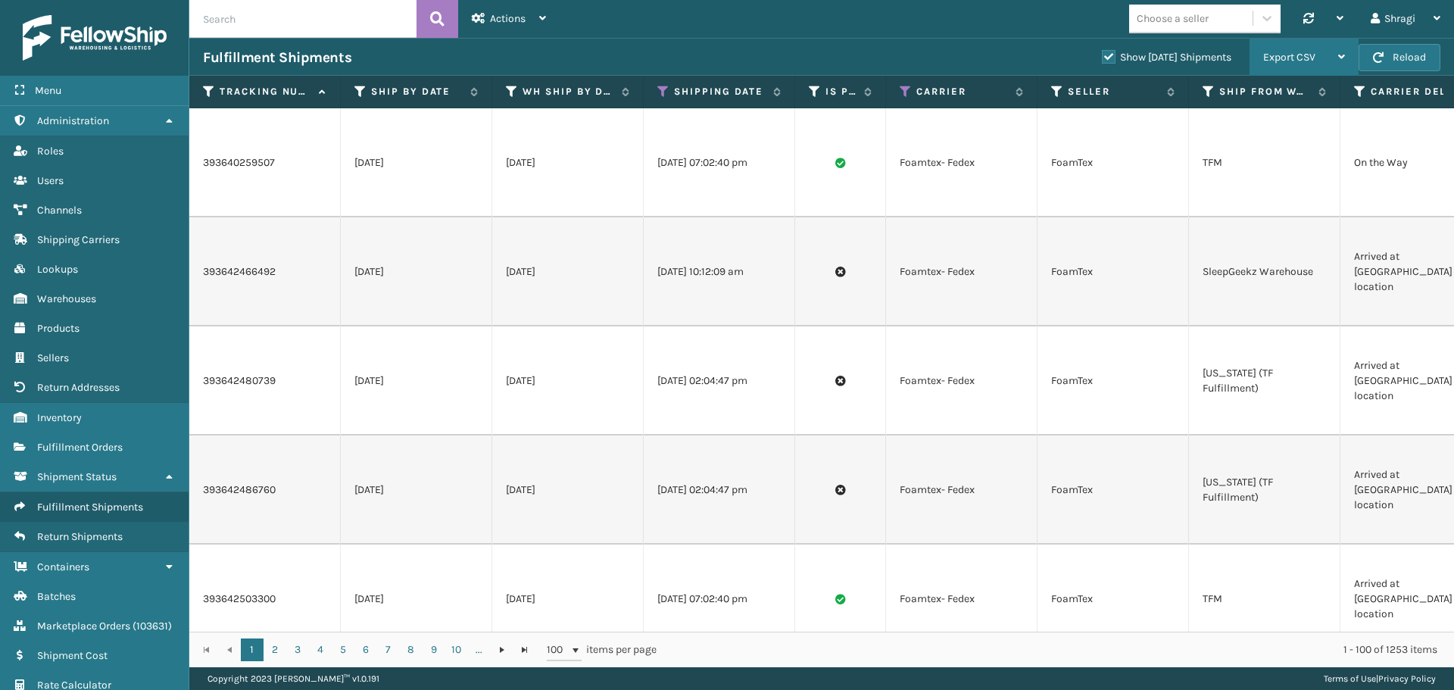
click at [1303, 53] on span "Export CSV" at bounding box center [1289, 57] width 52 height 13
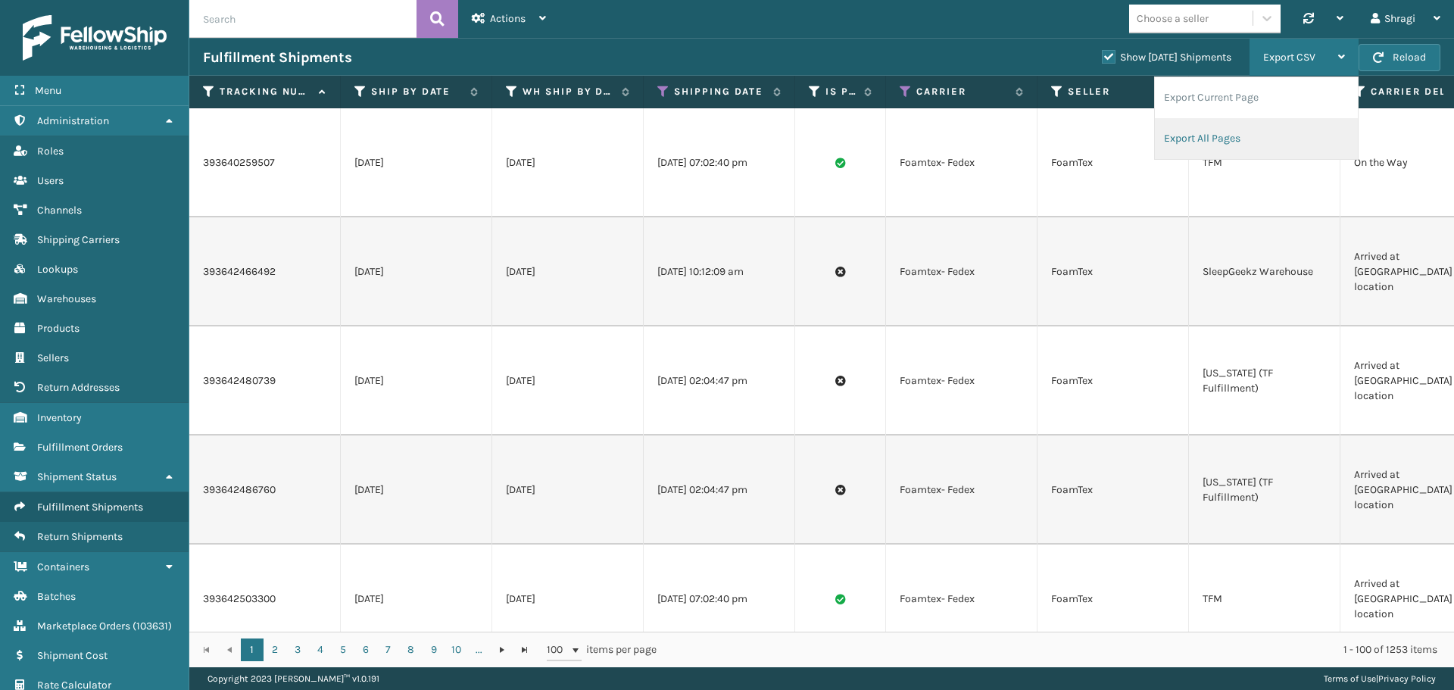
click at [1217, 139] on li "Export All Pages" at bounding box center [1256, 138] width 203 height 41
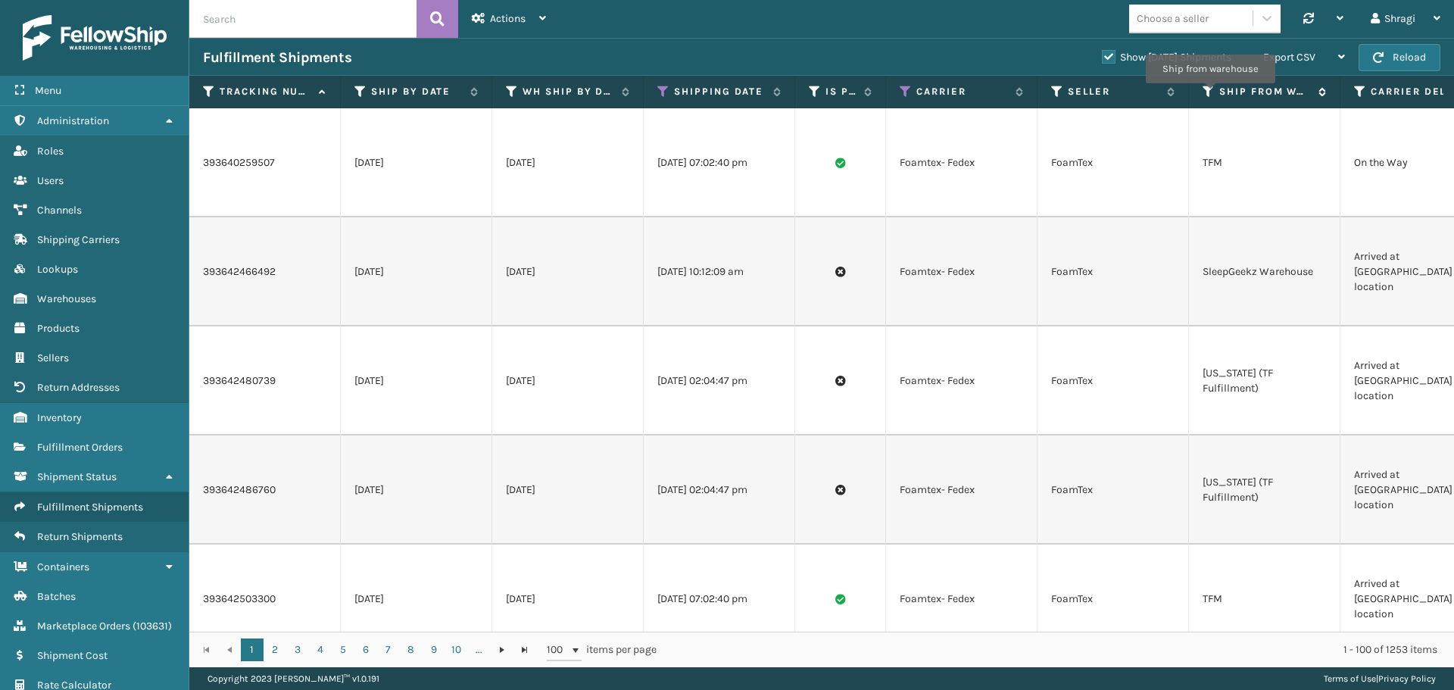
click at [1210, 94] on icon at bounding box center [1208, 92] width 12 height 14
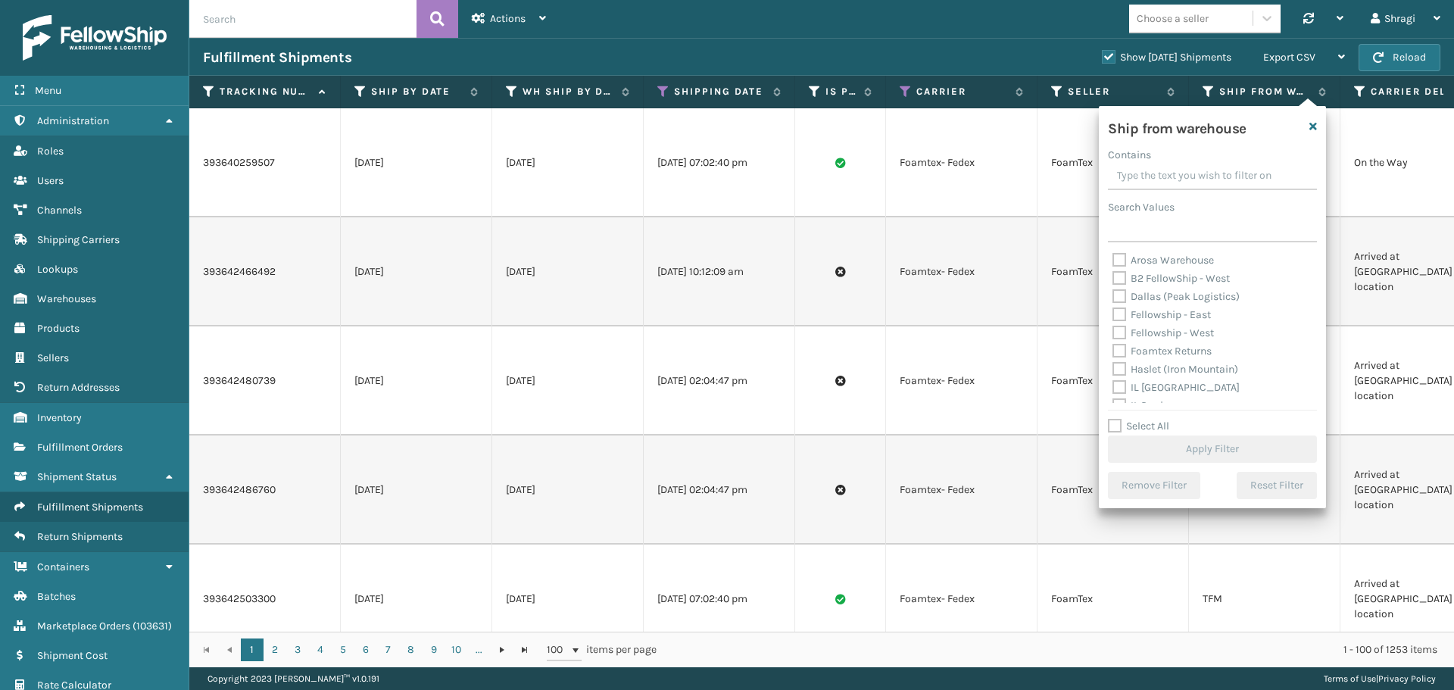
click at [674, 326] on td "09/28/2025 02:04:47 pm" at bounding box center [719, 380] width 151 height 109
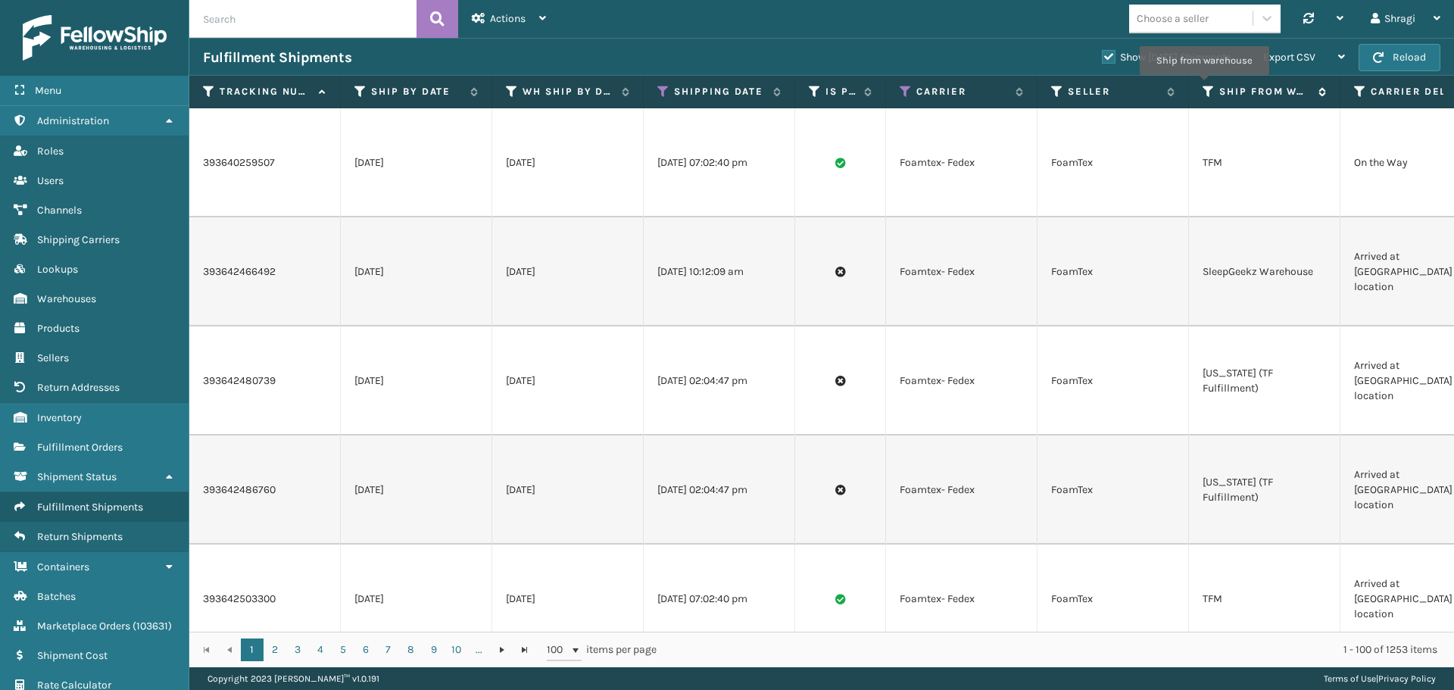
click at [1208, 94] on icon at bounding box center [1208, 92] width 12 height 14
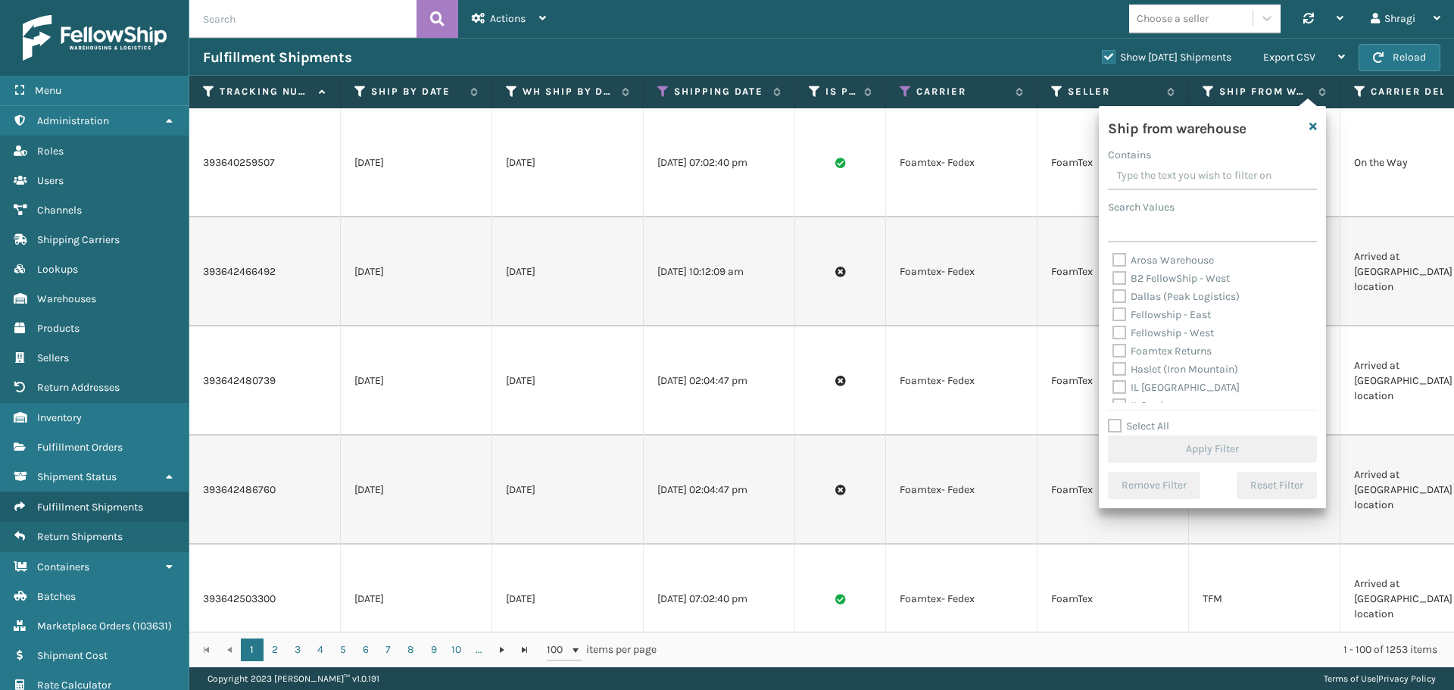
click at [1148, 295] on label "Dallas (Peak Logistics)" at bounding box center [1175, 296] width 127 height 13
click at [1113, 295] on input "Dallas (Peak Logistics)" at bounding box center [1112, 293] width 1 height 10
checkbox input "true"
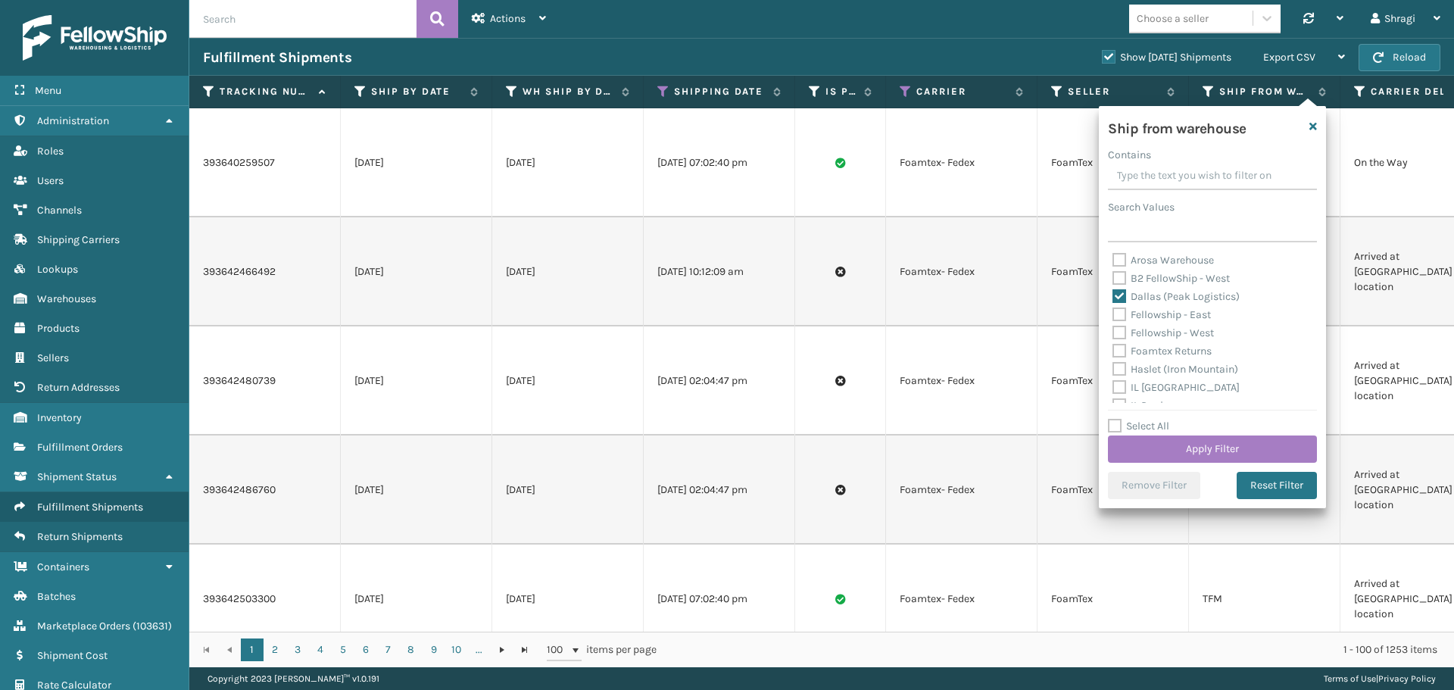
click at [1143, 317] on label "Fellowship - East" at bounding box center [1161, 314] width 98 height 13
click at [1113, 316] on input "Fellowship - East" at bounding box center [1112, 311] width 1 height 10
checkbox input "true"
click at [1140, 328] on label "Fellowship - West" at bounding box center [1162, 332] width 101 height 13
click at [1113, 328] on input "Fellowship - West" at bounding box center [1112, 329] width 1 height 10
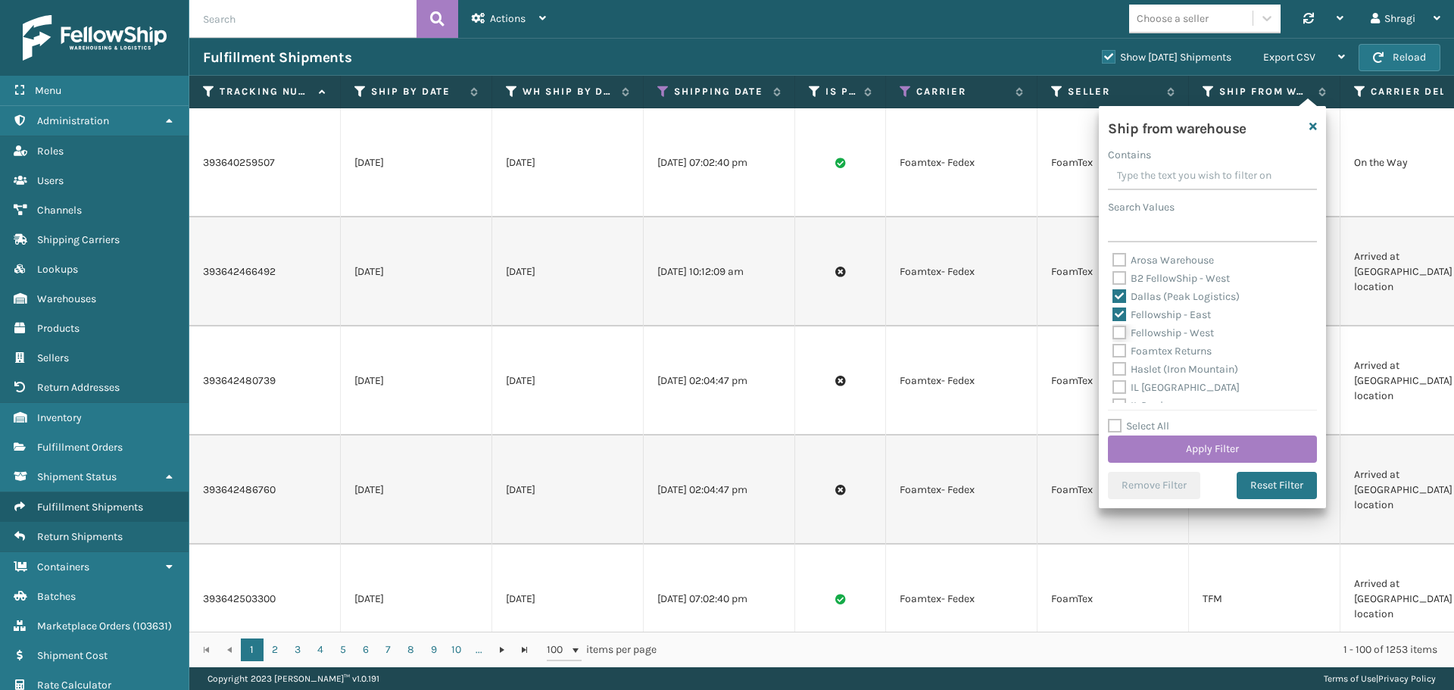
checkbox input "true"
click at [1175, 363] on label "Haslet (Iron Mountain)" at bounding box center [1175, 369] width 126 height 13
click at [1113, 363] on input "Haslet (Iron Mountain)" at bounding box center [1112, 365] width 1 height 10
checkbox input "true"
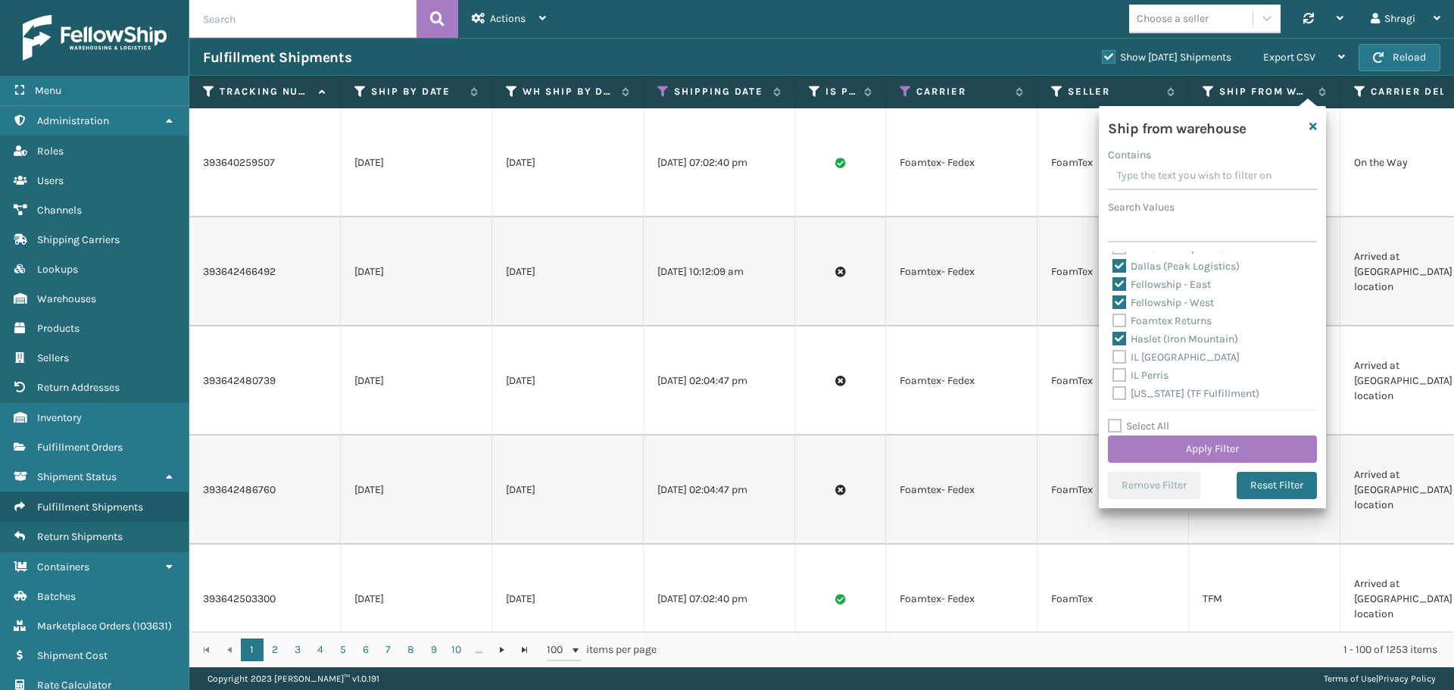
click at [1217, 391] on label "Indiana (TF Fulfillment)" at bounding box center [1185, 393] width 147 height 13
click at [1113, 391] on input "Indiana (TF Fulfillment)" at bounding box center [1112, 390] width 1 height 10
checkbox input "true"
click at [1318, 397] on div "Ship from warehouse Contains Search Values Arosa Warehouse B2 FellowShip - West…" at bounding box center [1212, 307] width 227 height 402
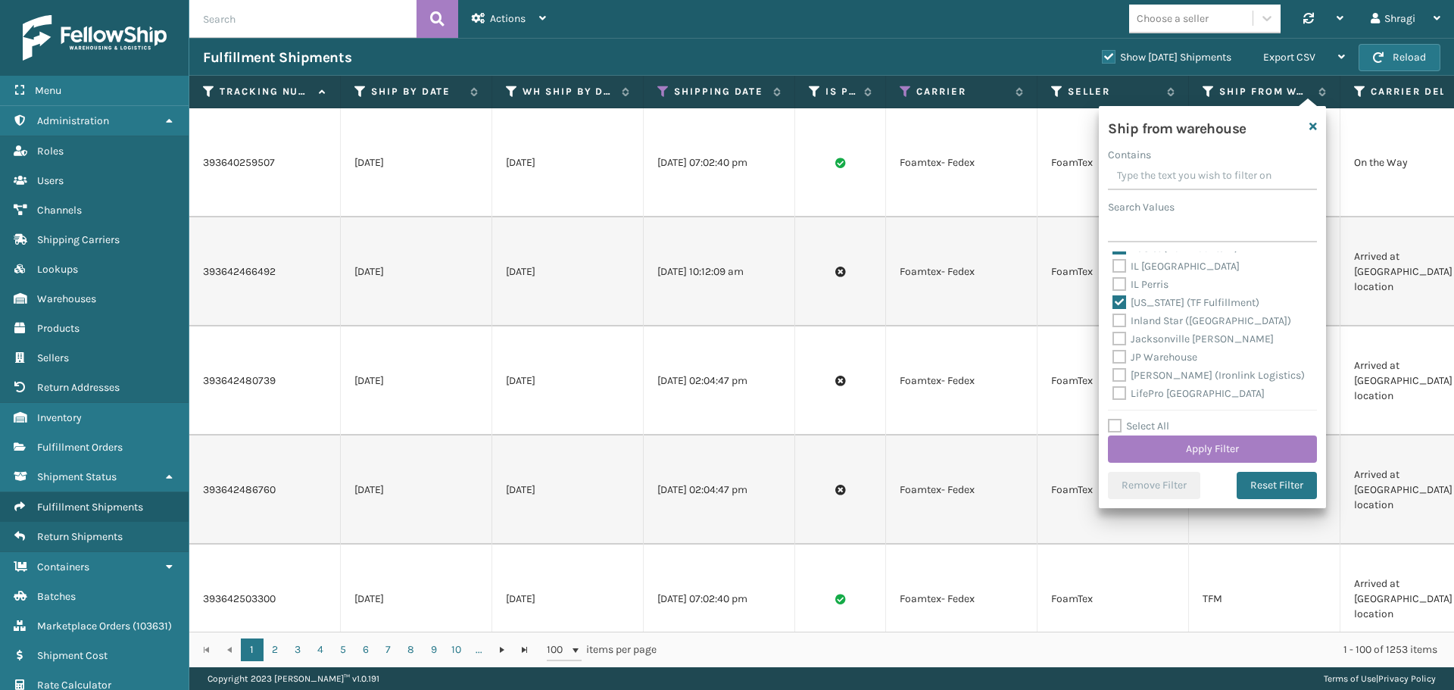
scroll to position [151, 0]
click at [1154, 341] on label "Ladson (Ironlink Logistics)" at bounding box center [1208, 344] width 192 height 13
click at [1113, 341] on input "Ladson (Ironlink Logistics)" at bounding box center [1112, 341] width 1 height 10
checkbox input "true"
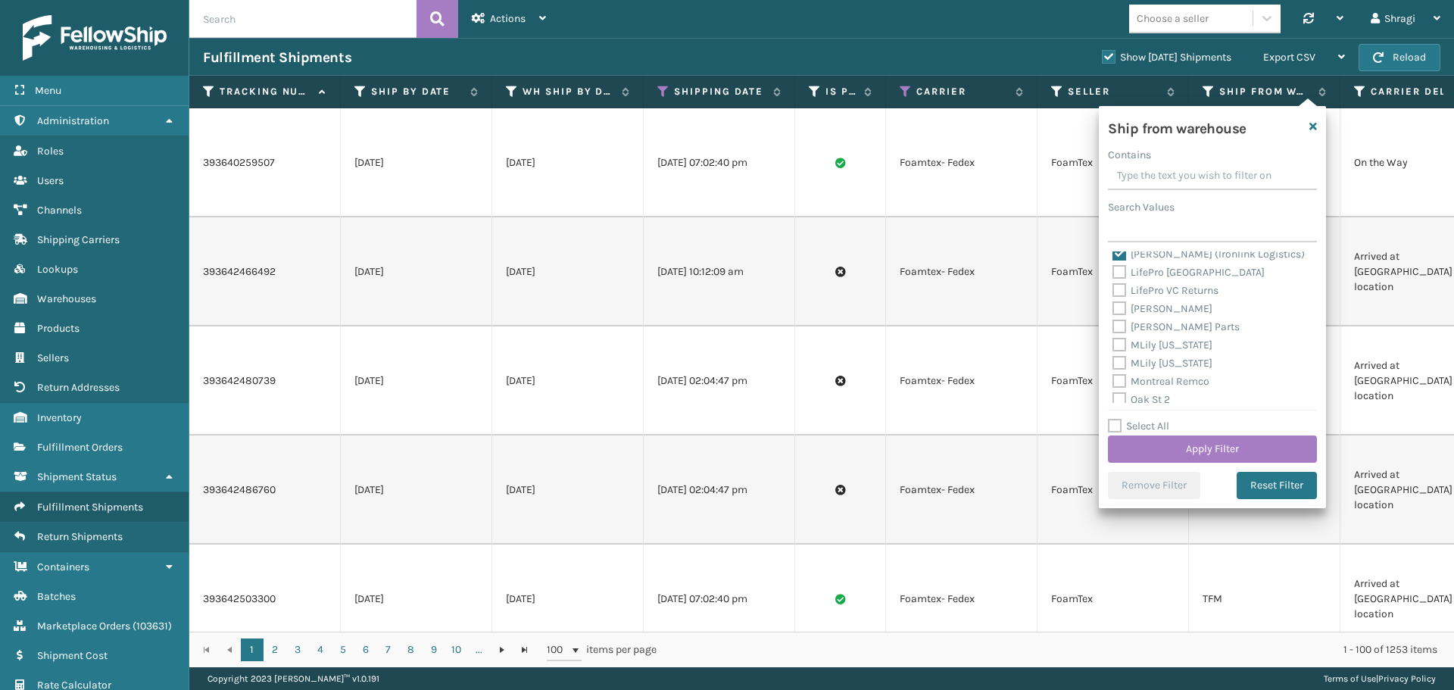
click at [1126, 308] on label "Milliard LV" at bounding box center [1162, 308] width 100 height 13
click at [1113, 308] on input "Milliard LV" at bounding box center [1112, 305] width 1 height 10
checkbox input "true"
click at [1146, 360] on label "SleepGeekz Warehouse" at bounding box center [1176, 363] width 129 height 13
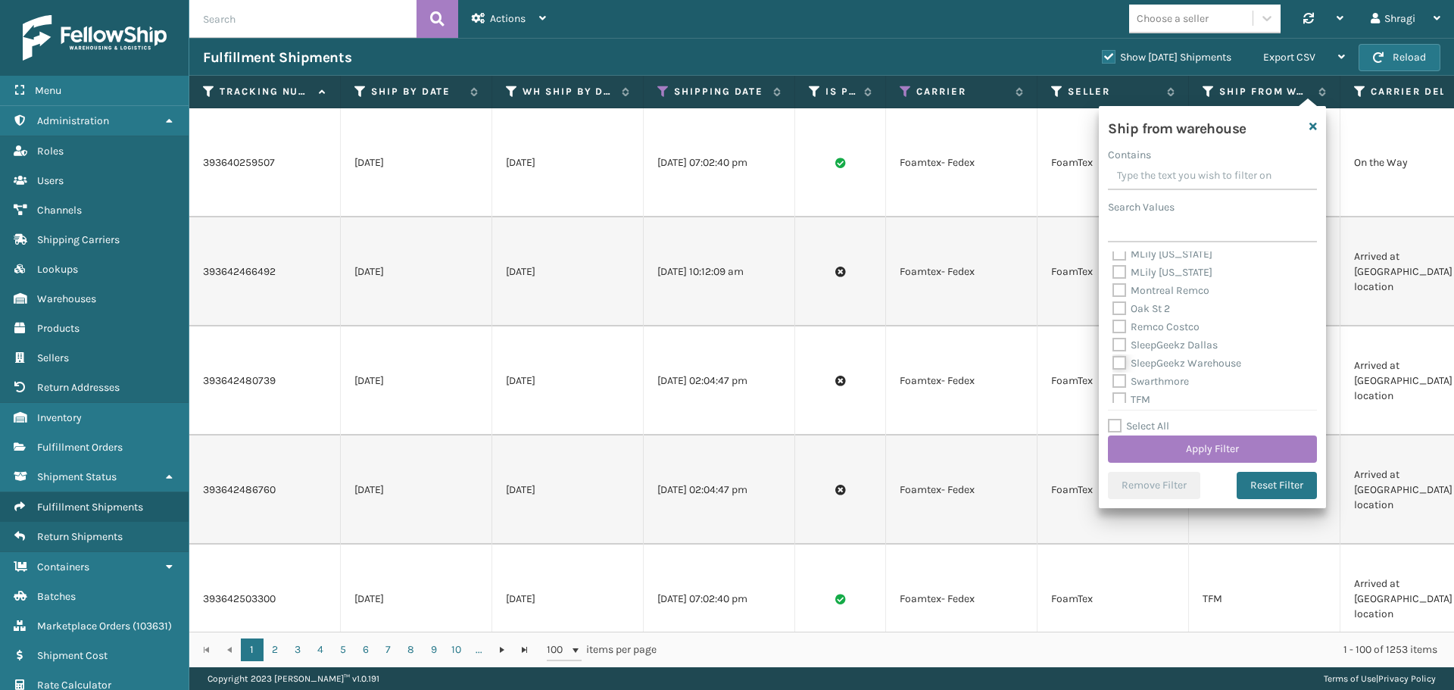
click at [1113, 360] on input "SleepGeekz Warehouse" at bounding box center [1112, 359] width 1 height 10
checkbox input "true"
click at [1135, 341] on label "TFM" at bounding box center [1131, 338] width 38 height 13
click at [1113, 340] on input "TFM" at bounding box center [1112, 335] width 1 height 10
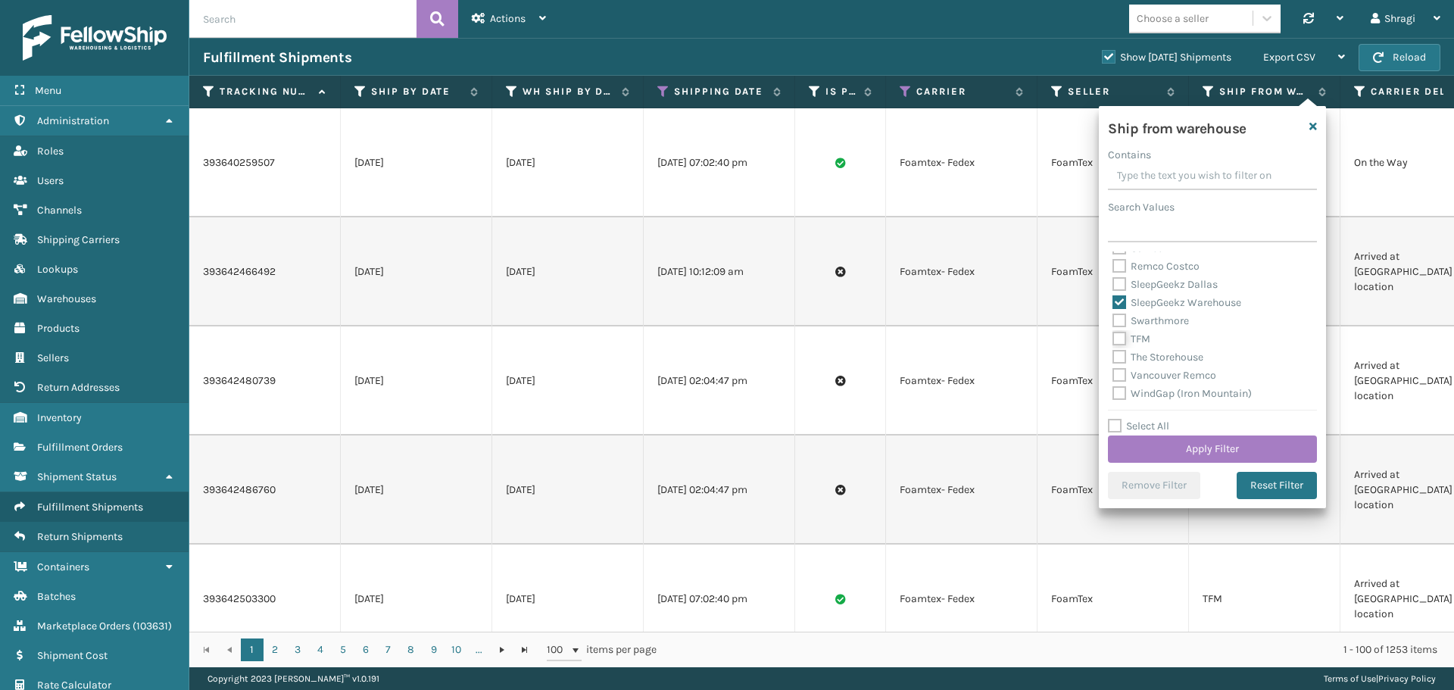
checkbox input "true"
click at [1158, 391] on label "WindGap (Iron Mountain)" at bounding box center [1181, 393] width 139 height 13
click at [1113, 391] on input "WindGap (Iron Mountain)" at bounding box center [1112, 390] width 1 height 10
checkbox input "true"
click at [1239, 450] on button "Apply Filter" at bounding box center [1212, 448] width 209 height 27
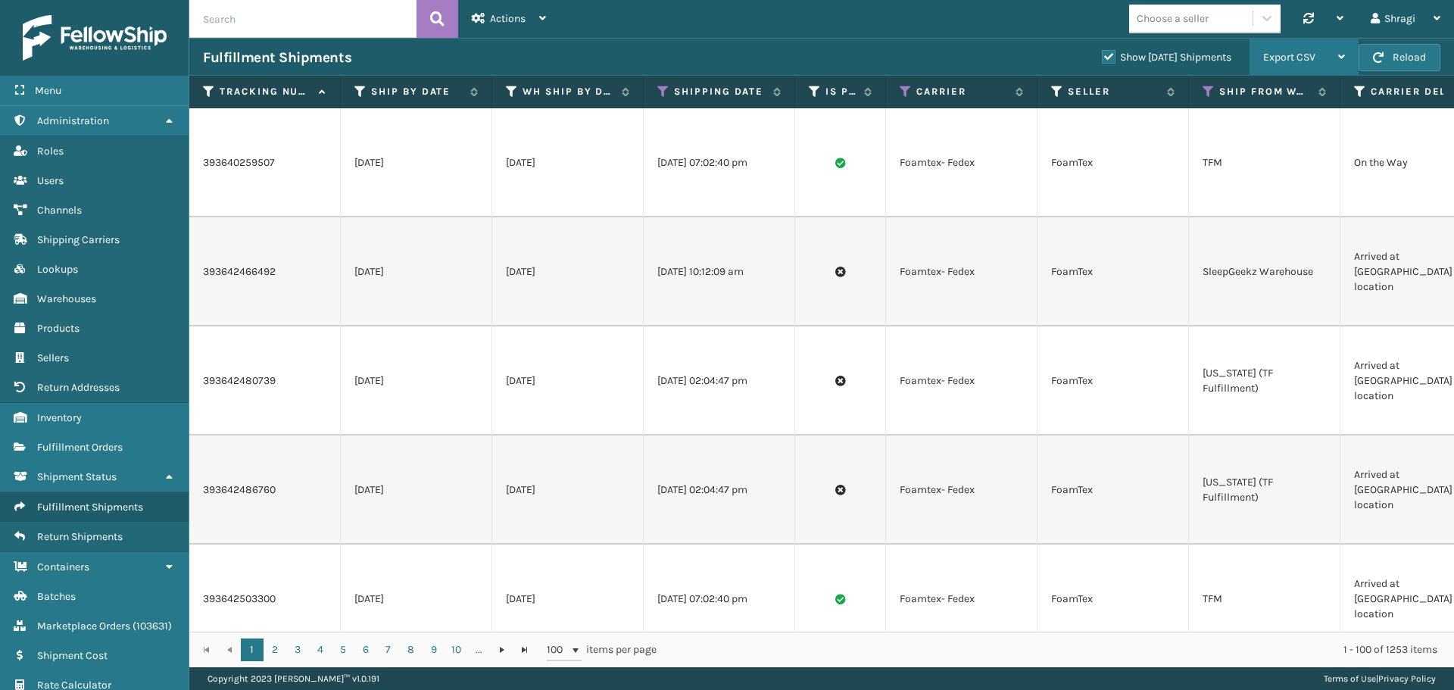
click at [1308, 64] on div "Export CSV" at bounding box center [1304, 58] width 82 height 38
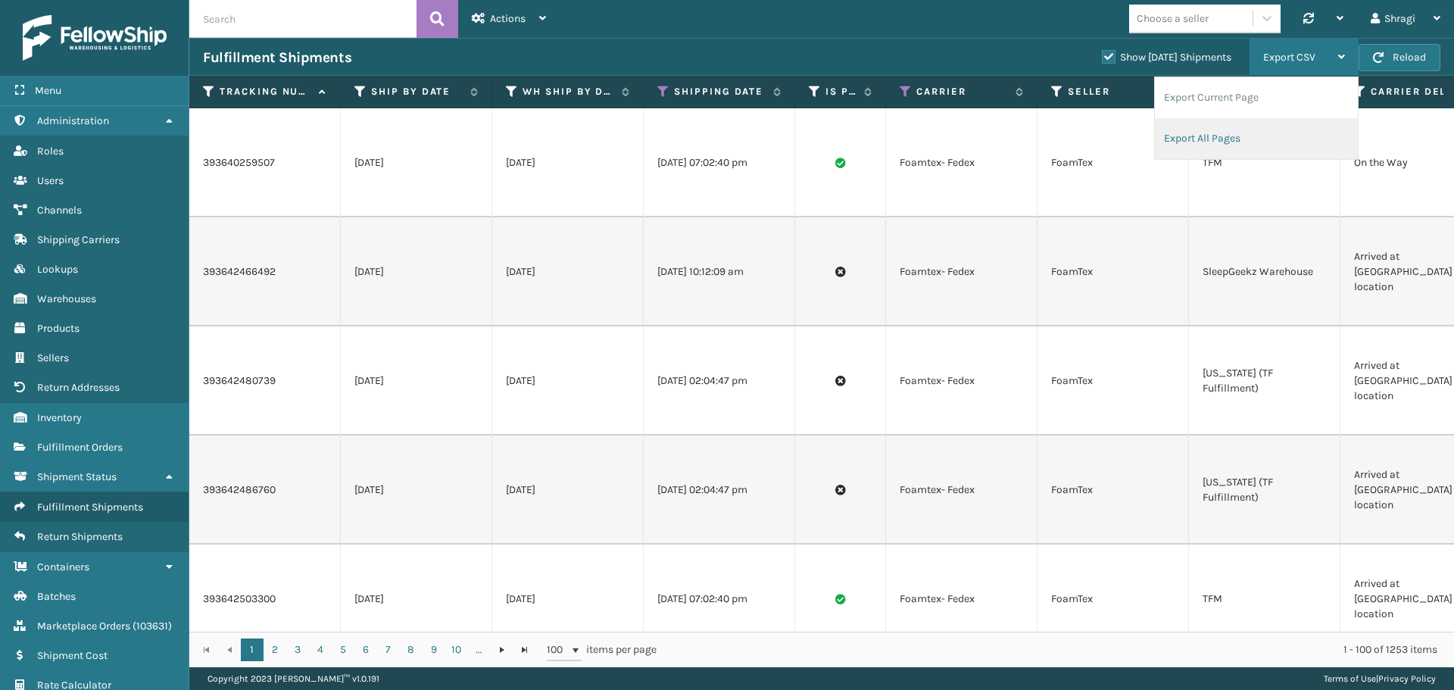
click at [1221, 135] on li "Export All Pages" at bounding box center [1256, 138] width 203 height 41
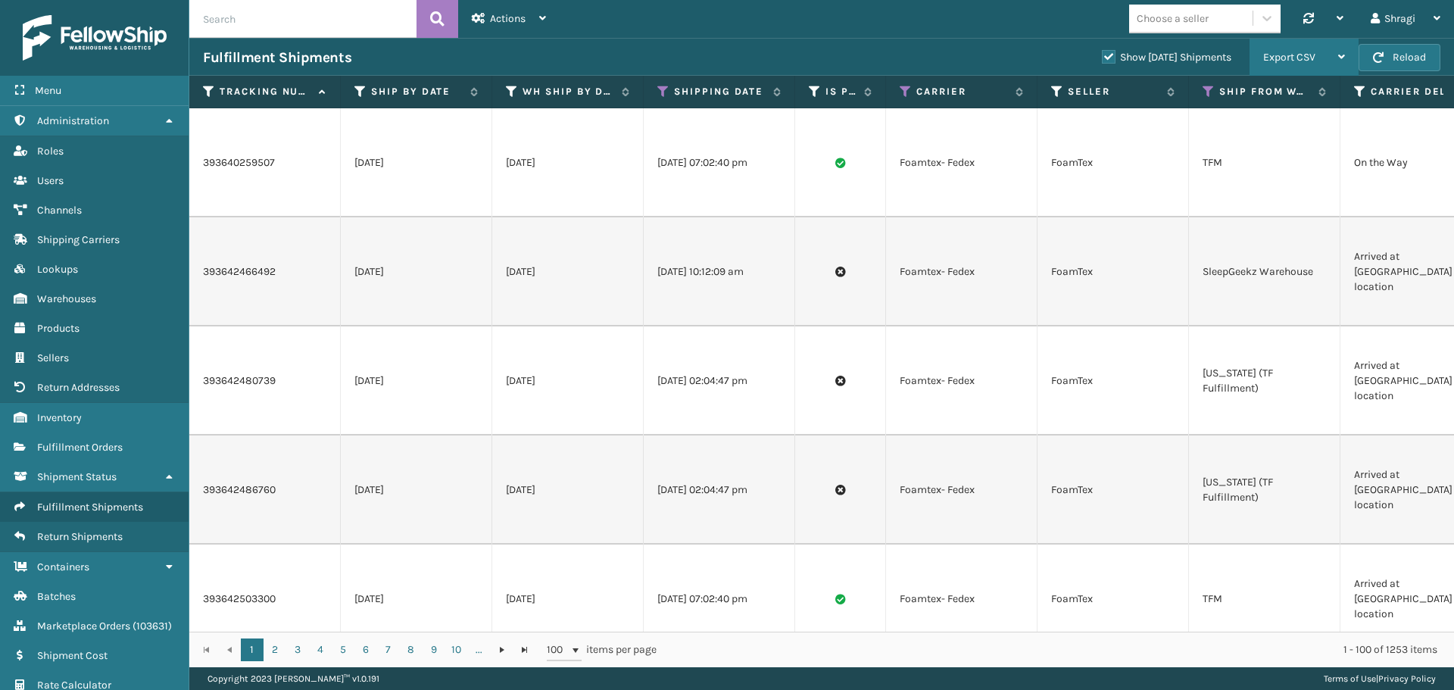
click at [1289, 67] on div "Export CSV" at bounding box center [1304, 58] width 82 height 38
click at [987, 53] on div "Fulfillment Shipments" at bounding box center [645, 57] width 885 height 18
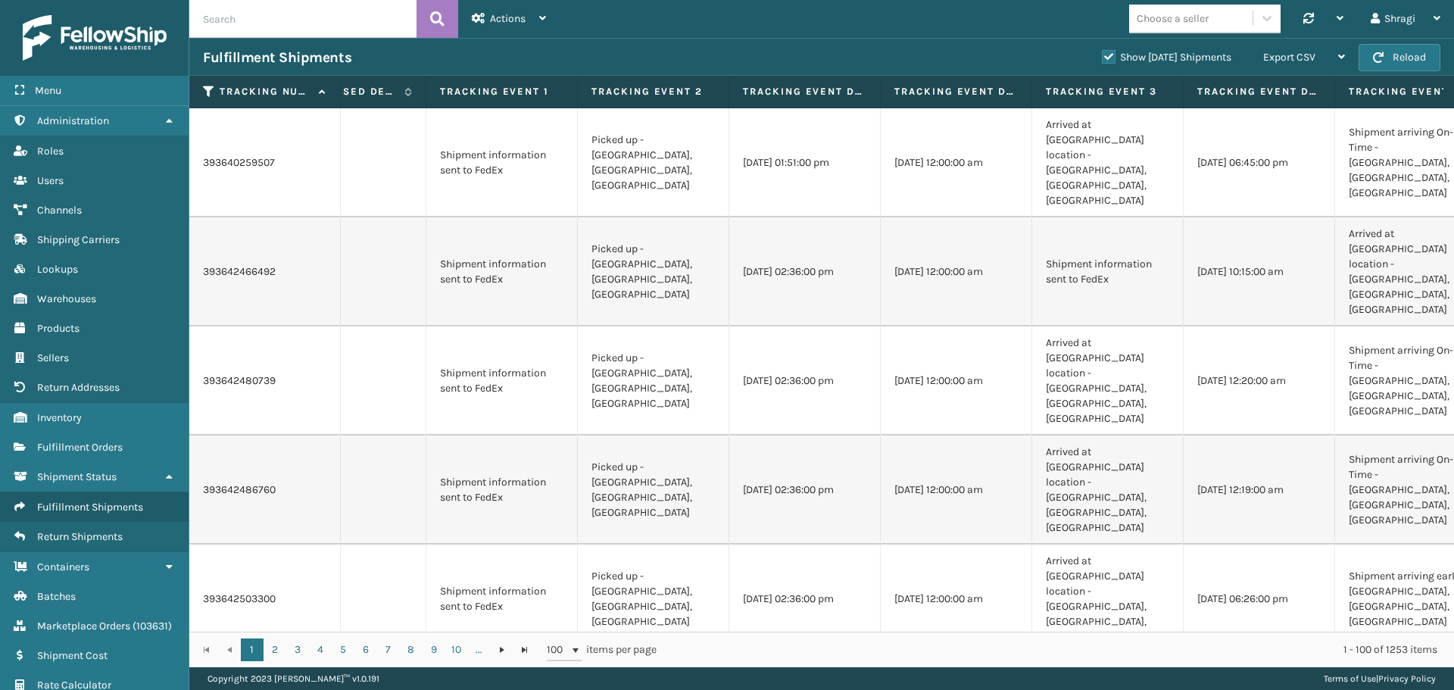
scroll to position [0, 2181]
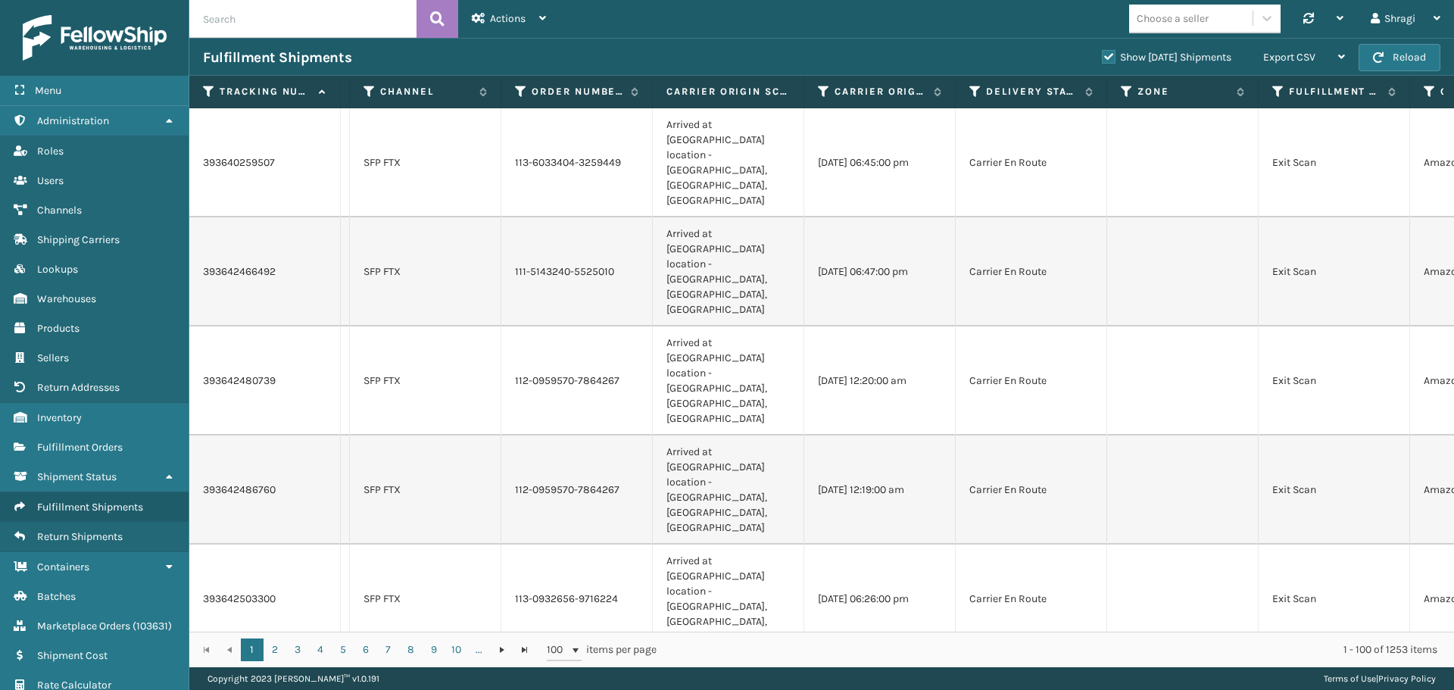
drag, startPoint x: 1156, startPoint y: 612, endPoint x: 1297, endPoint y: 612, distance: 140.8
drag, startPoint x: 1297, startPoint y: 612, endPoint x: 974, endPoint y: 89, distance: 614.0
click at [974, 89] on icon at bounding box center [975, 92] width 12 height 14
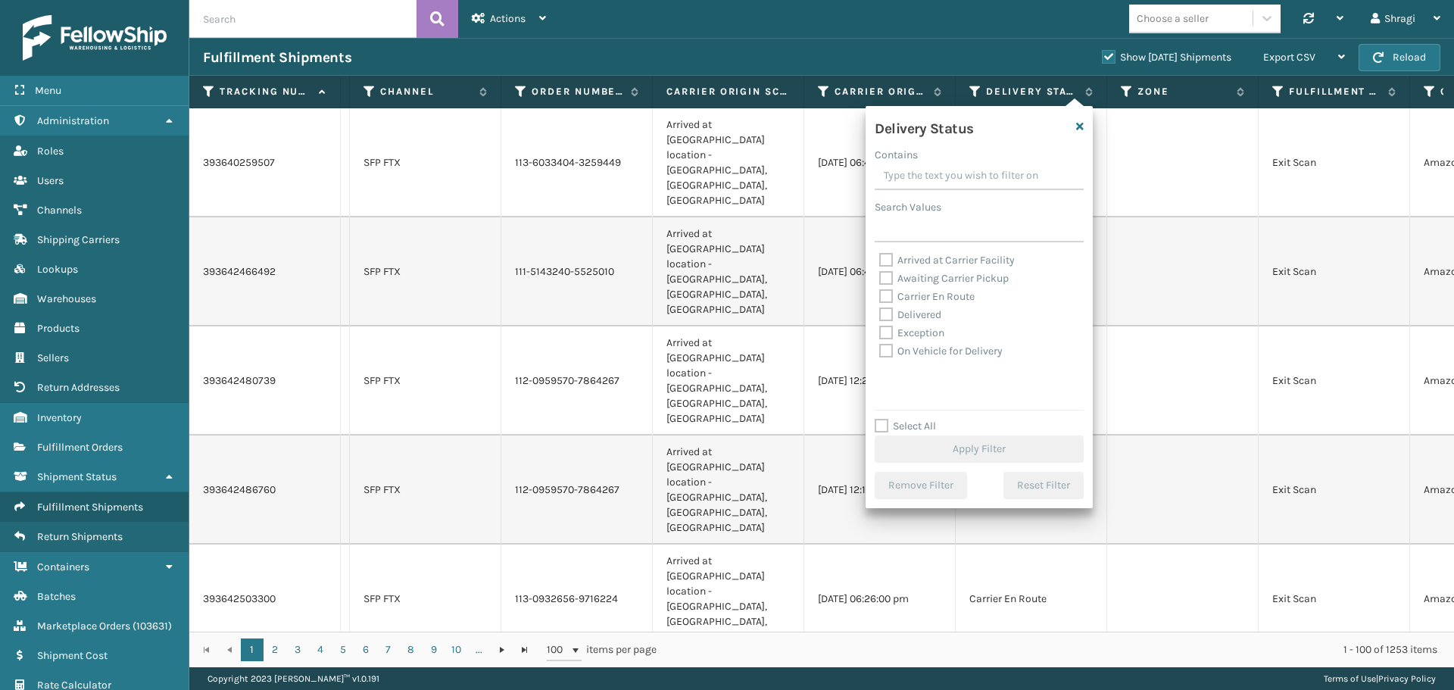
click at [951, 278] on label "Awaiting Carrier Pickup" at bounding box center [943, 278] width 129 height 13
click at [880, 278] on input "Awaiting Carrier Pickup" at bounding box center [879, 275] width 1 height 10
checkbox input "true"
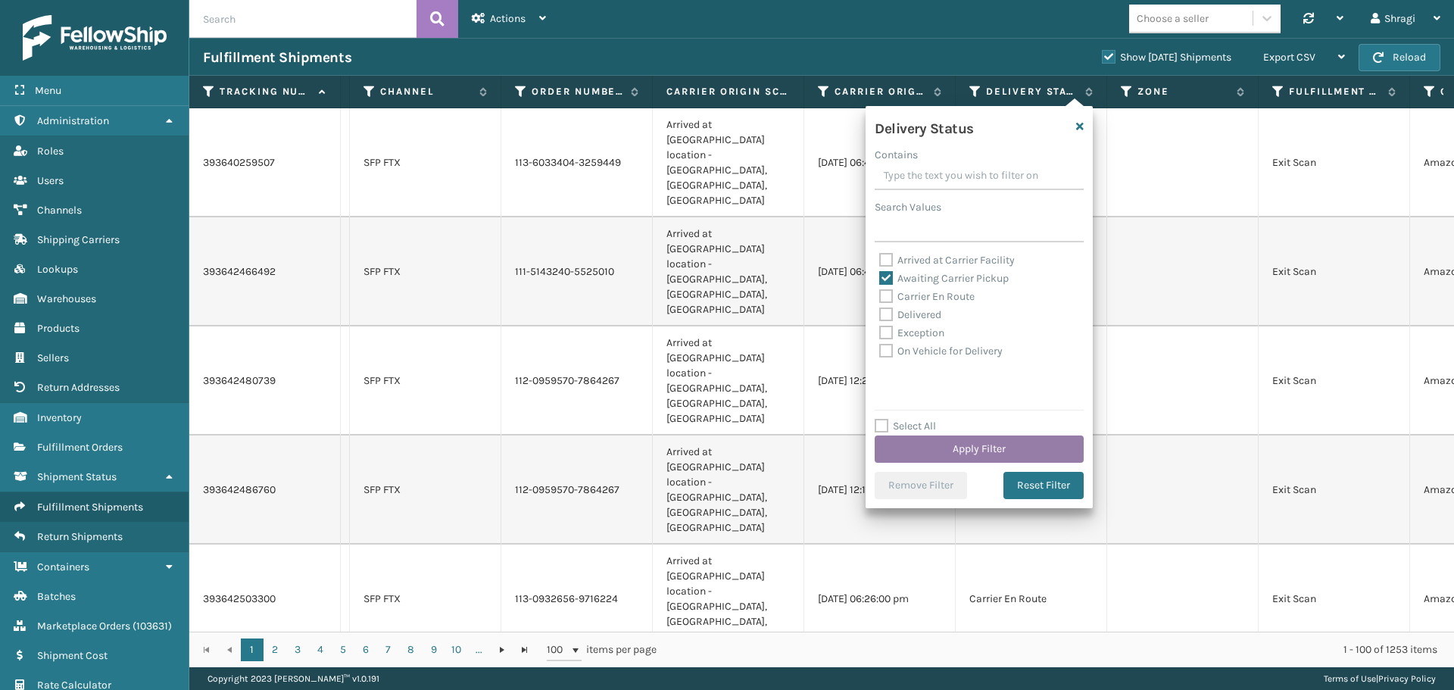
click at [956, 453] on button "Apply Filter" at bounding box center [978, 448] width 209 height 27
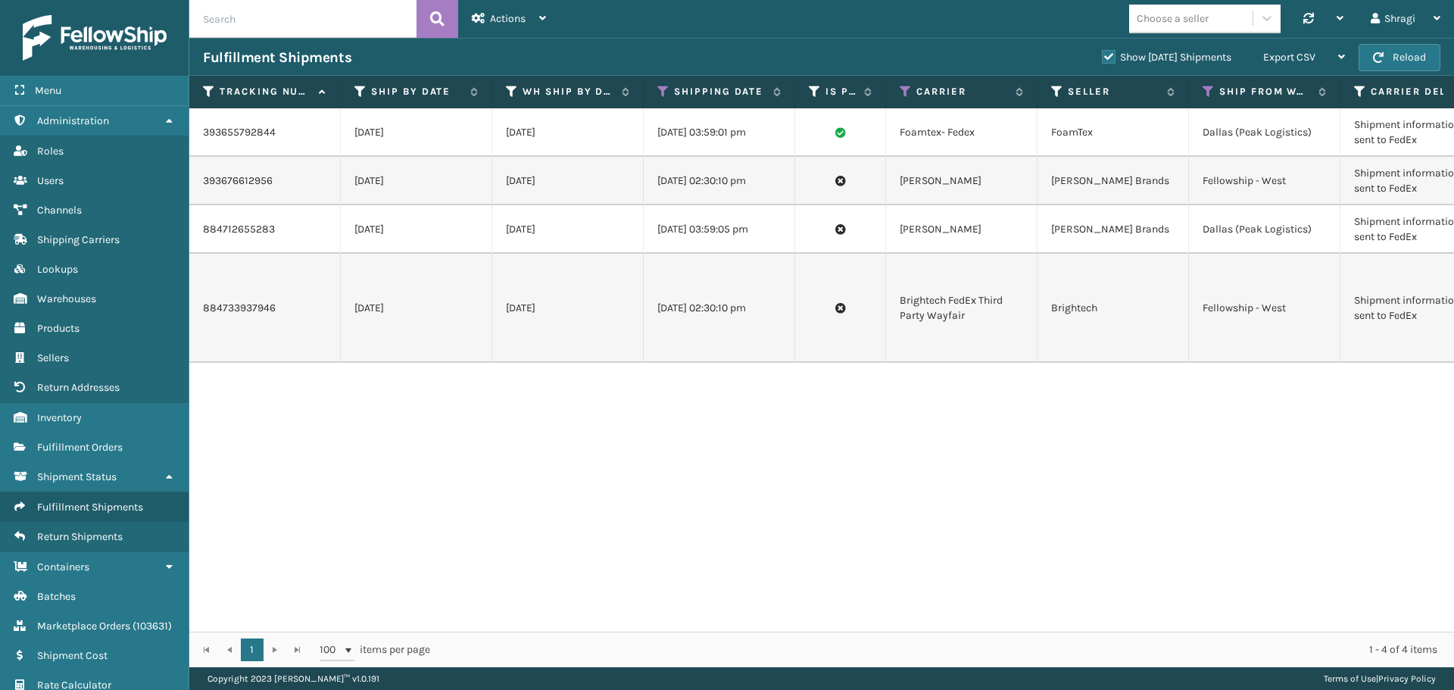
click at [959, 17] on div "Choose a seller Synchronise all channels Shragi Log Out" at bounding box center [1007, 19] width 894 height 38
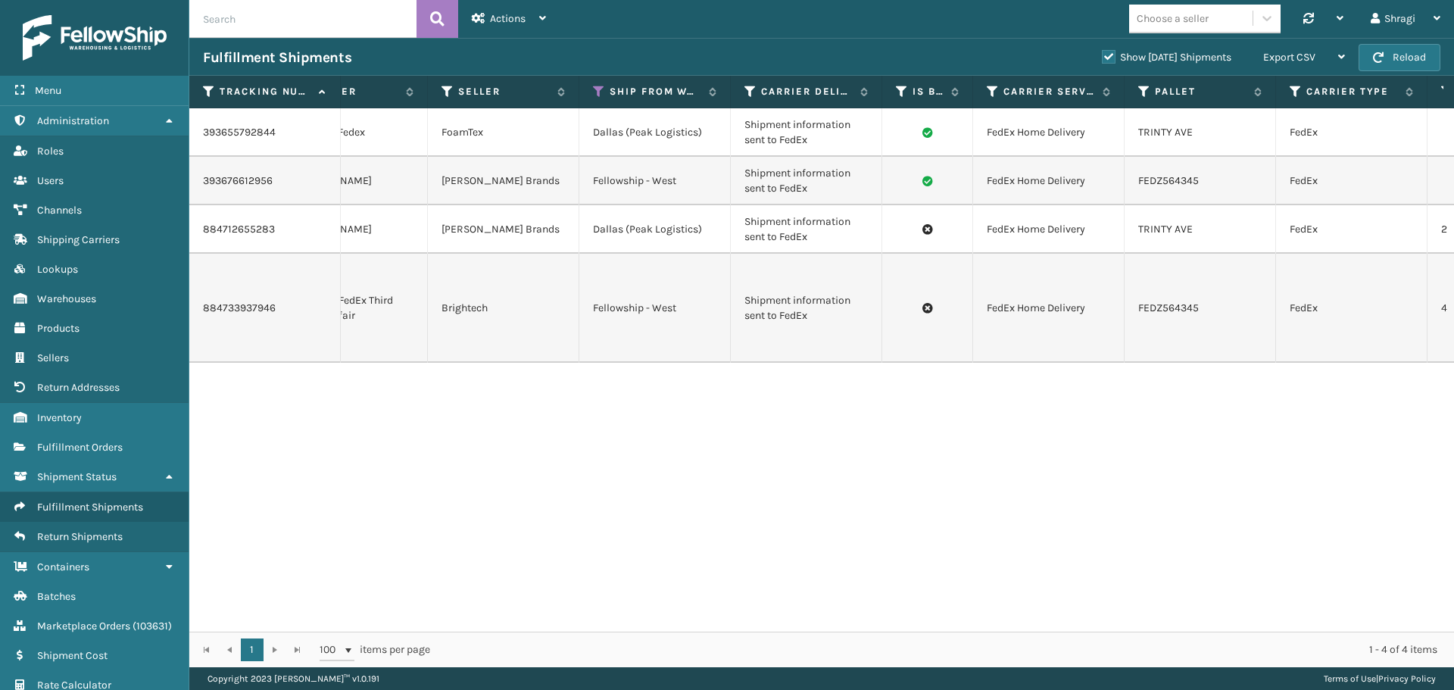
scroll to position [0, 669]
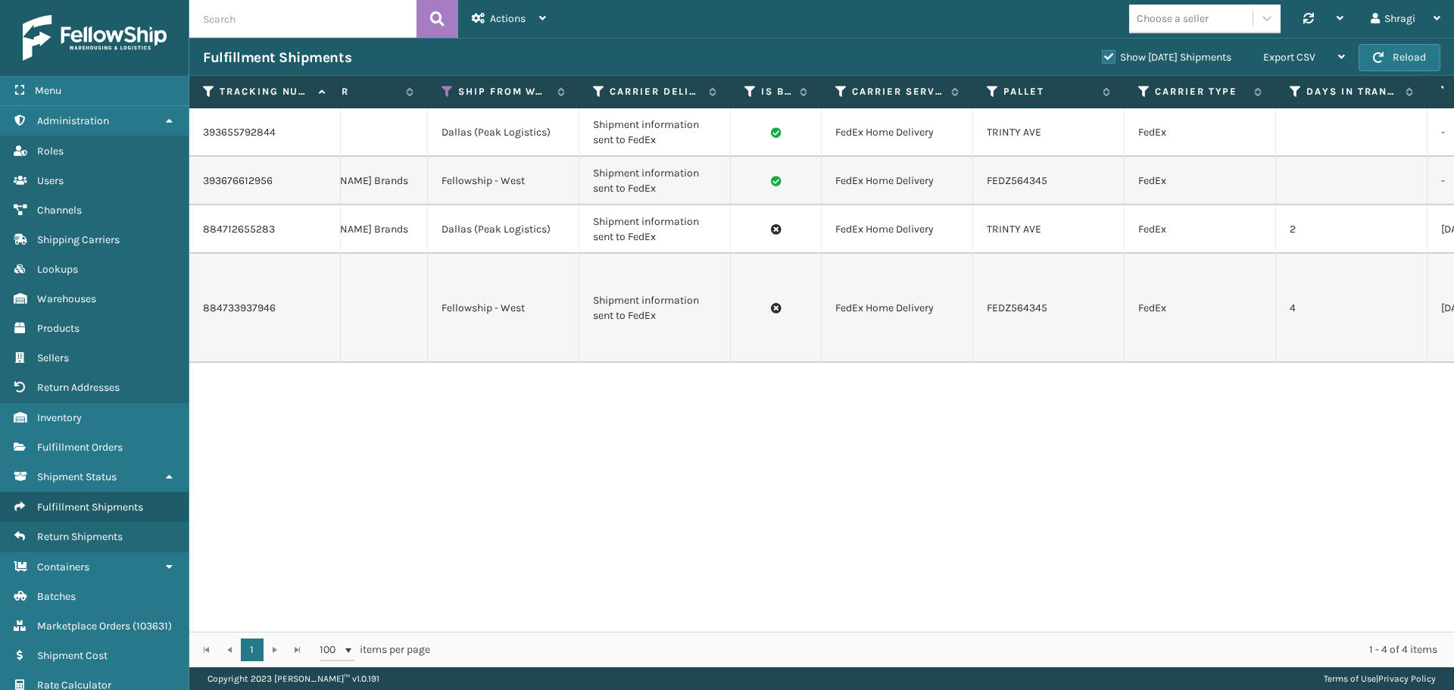
click at [649, 634] on div "1 1 100 items per page 1 - 4 of 4 items" at bounding box center [821, 649] width 1264 height 36
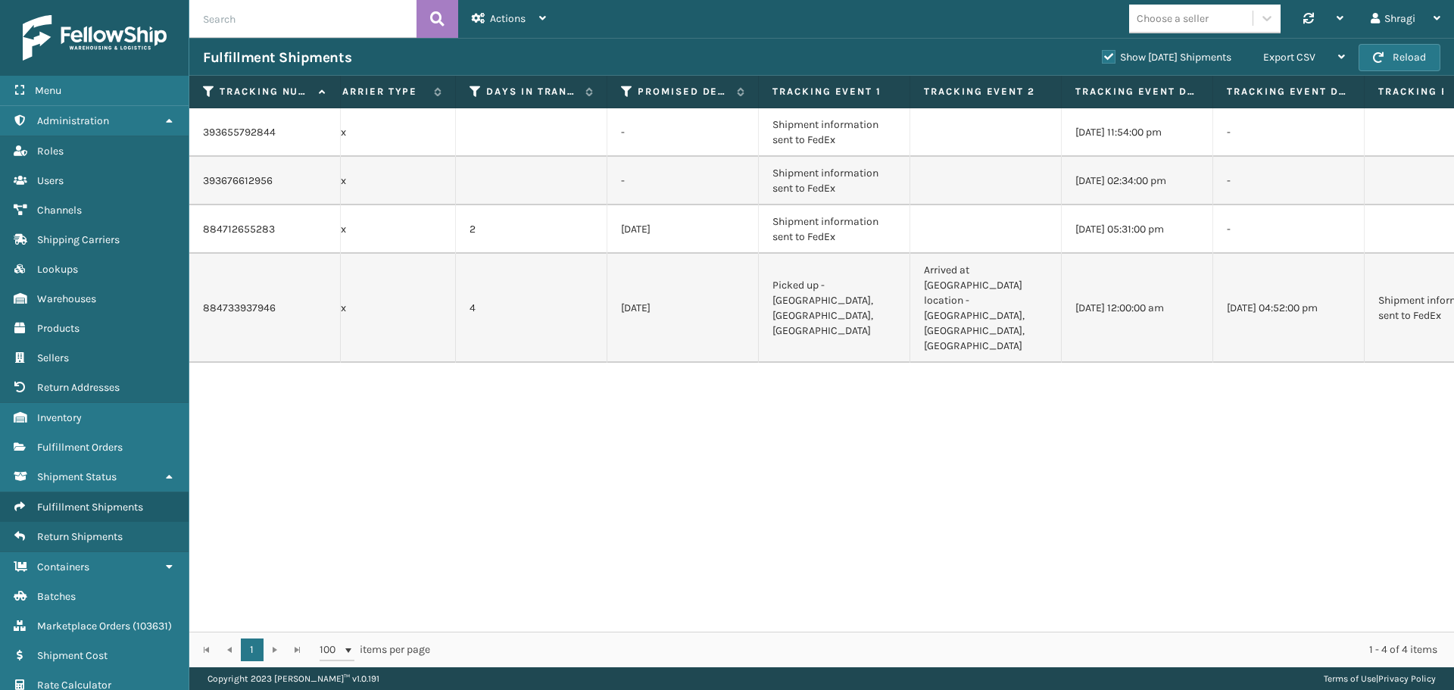
scroll to position [0, 1630]
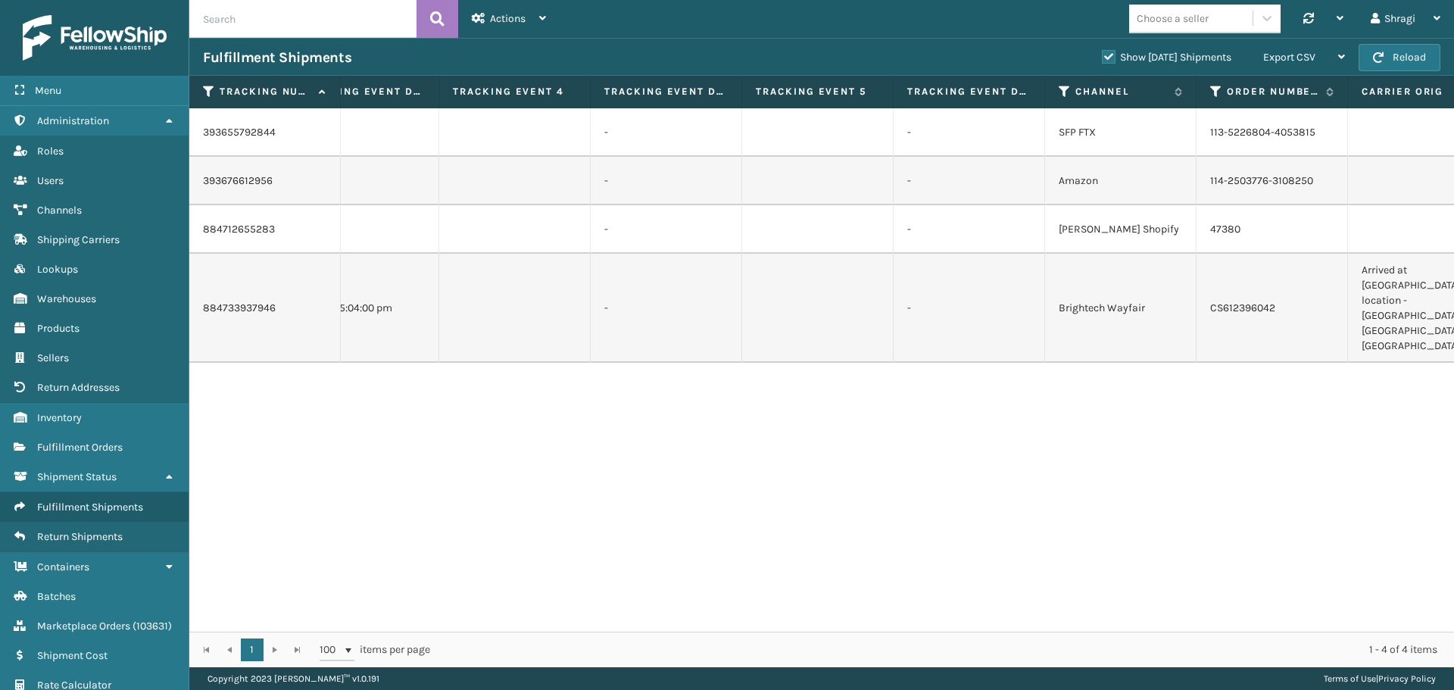
drag, startPoint x: 1064, startPoint y: 614, endPoint x: 959, endPoint y: 630, distance: 105.7
click at [959, 630] on div "393655792844 09/28/2025 09/28/2025 09/28/2025 03:59:01 pm Foamtex- Fedex FoamTe…" at bounding box center [821, 369] width 1264 height 523
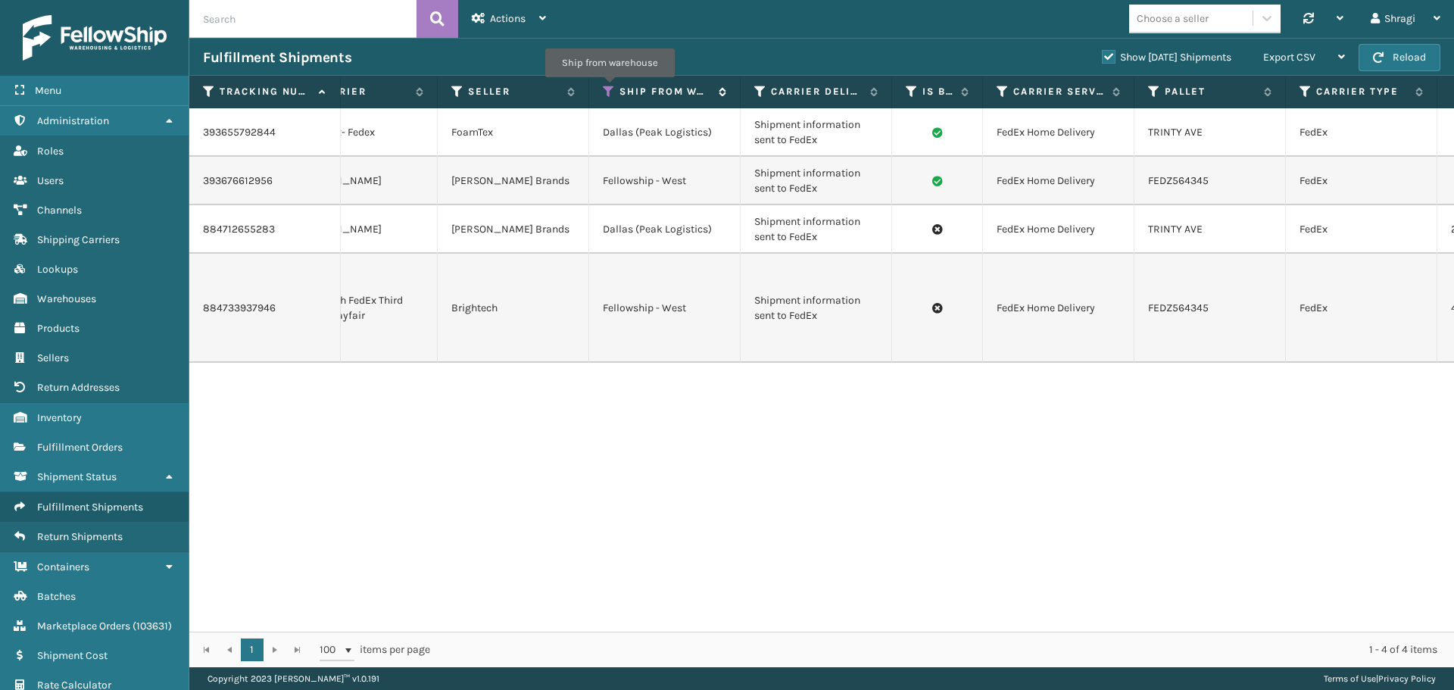
click at [609, 88] on icon at bounding box center [609, 92] width 12 height 14
click at [965, 448] on div "393655792844 09/28/2025 09/28/2025 09/28/2025 03:59:01 pm Foamtex- Fedex FoamTe…" at bounding box center [821, 369] width 1264 height 523
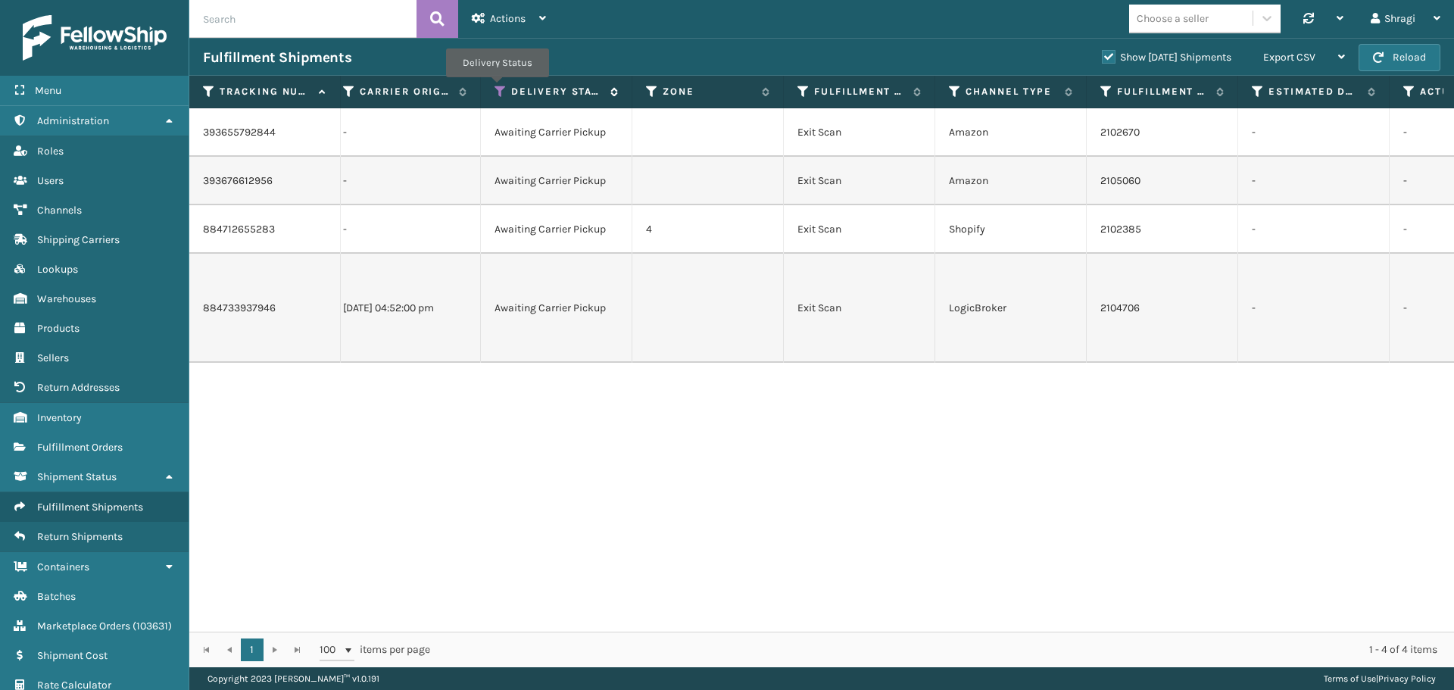
click at [497, 88] on icon at bounding box center [500, 92] width 12 height 14
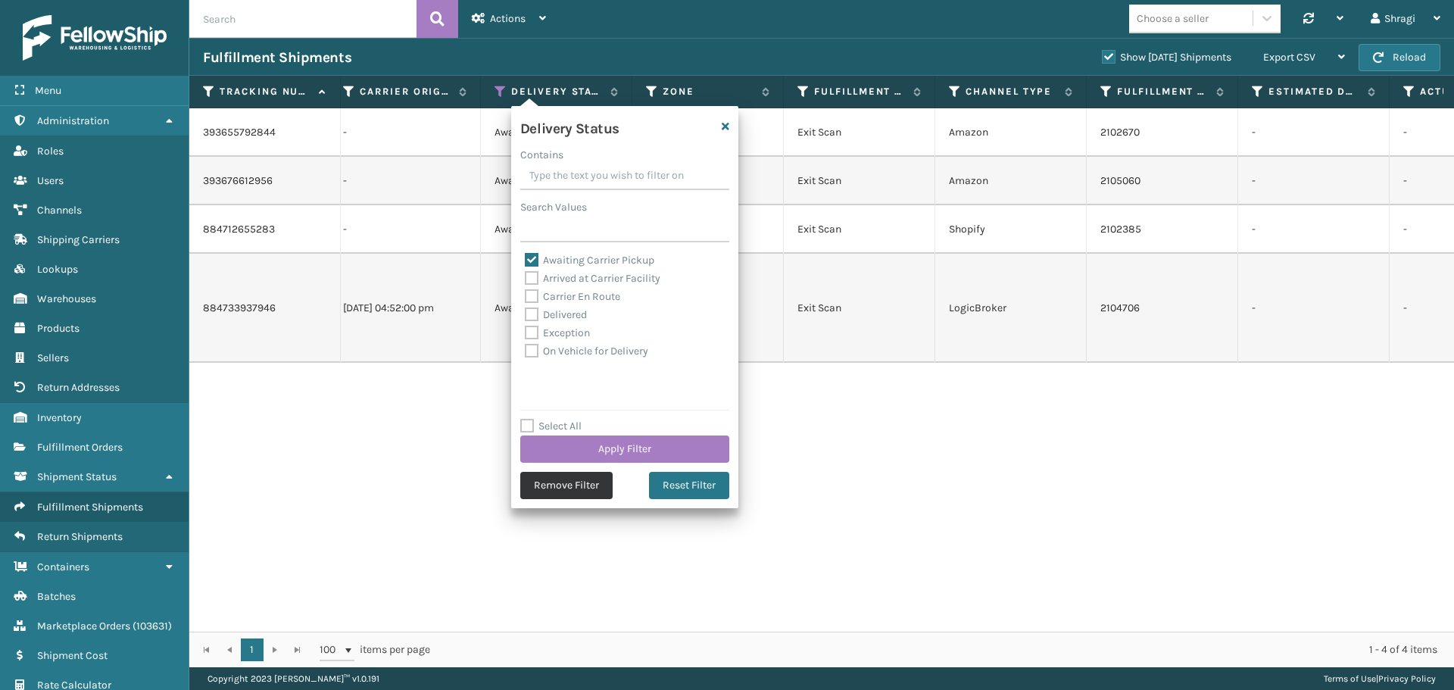
click at [544, 485] on button "Remove Filter" at bounding box center [566, 485] width 92 height 27
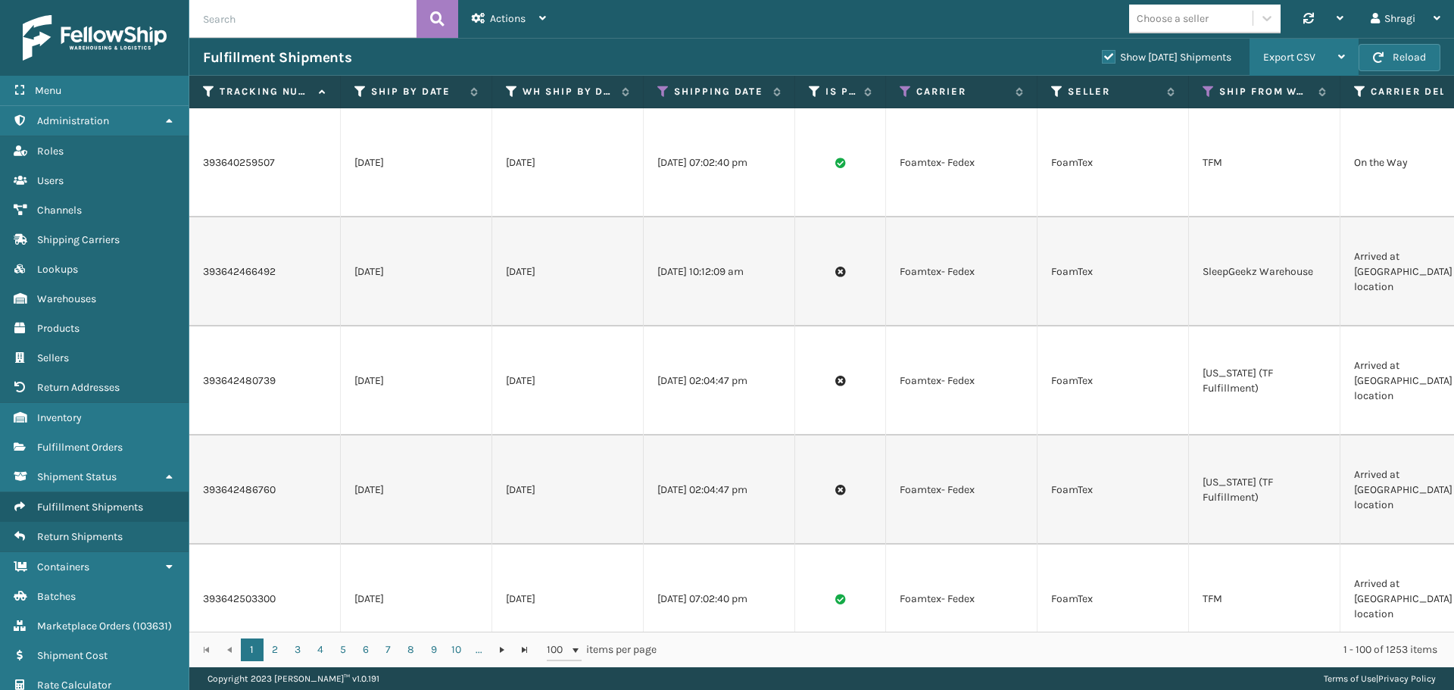
click at [1303, 48] on div "Export CSV" at bounding box center [1304, 58] width 82 height 38
